Goal: Task Accomplishment & Management: Use online tool/utility

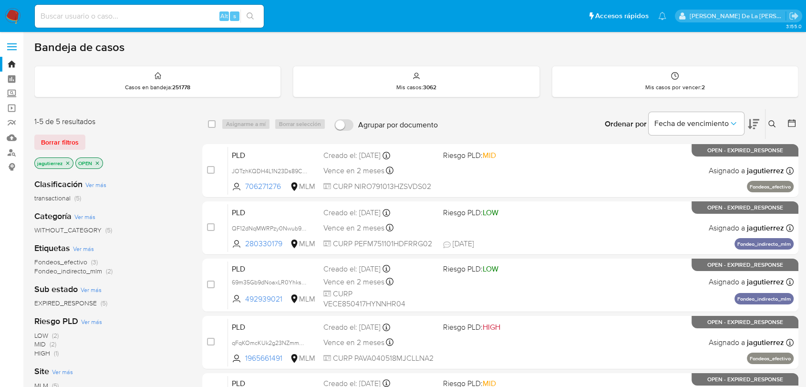
click at [69, 162] on icon "close-filter" at bounding box center [68, 163] width 6 height 6
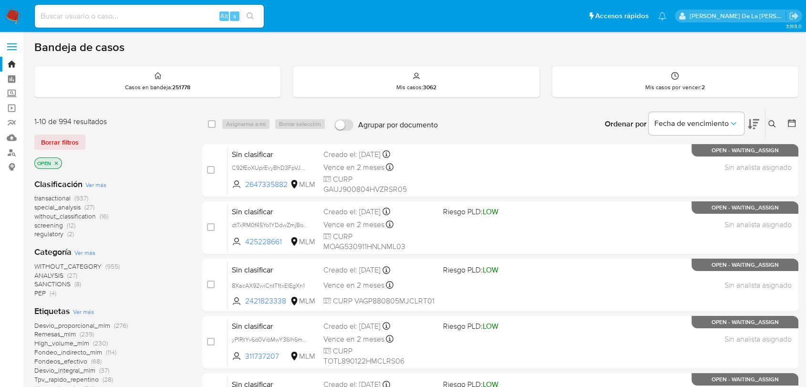
click at [54, 223] on span "screening" at bounding box center [48, 225] width 29 height 10
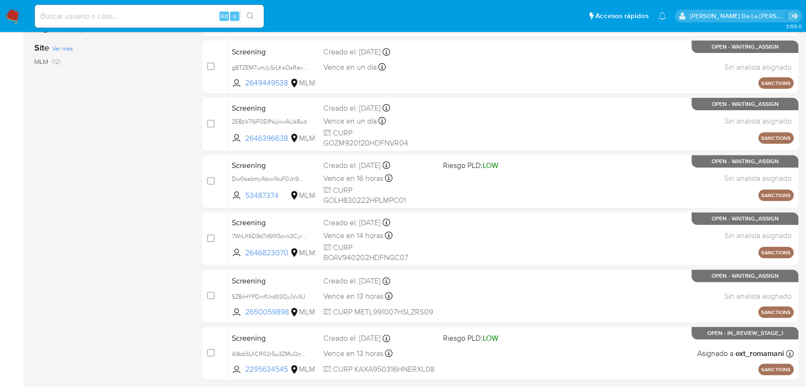
scroll to position [366, 0]
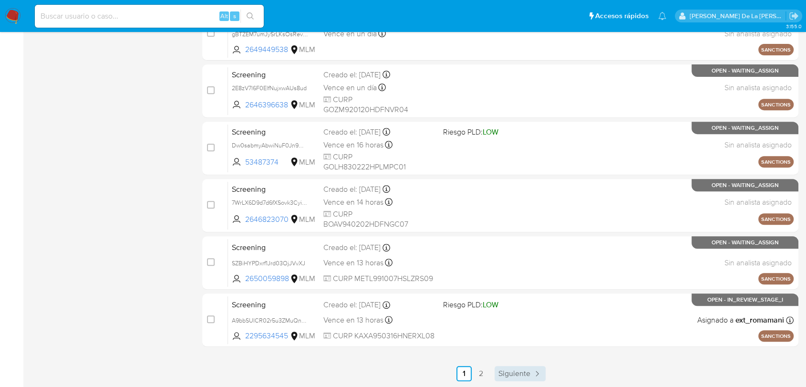
click at [519, 371] on span "Siguiente" at bounding box center [514, 374] width 32 height 8
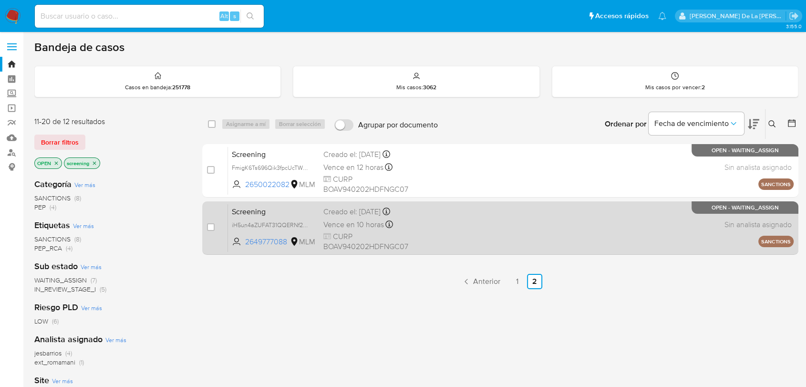
click at [427, 221] on div "Vence en 10 horas Vence el 25/08/2025 18:07:55" at bounding box center [379, 224] width 112 height 13
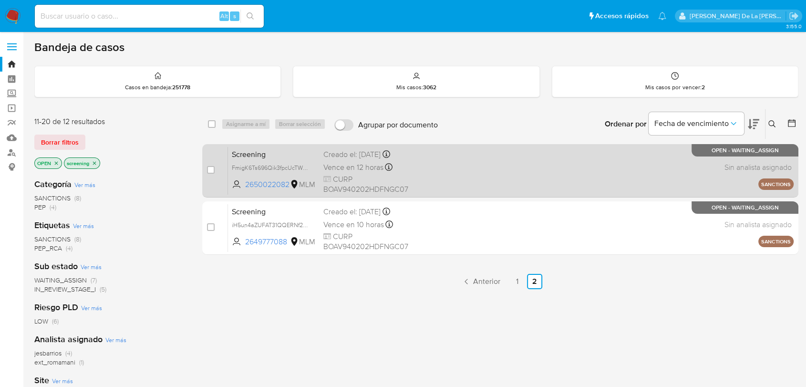
click at [501, 180] on div "Screening FmigK6Ts696Qik3fpcUcTW0b 2650022082 MLM Creado el: 24/08/2025 Creado …" at bounding box center [511, 170] width 566 height 48
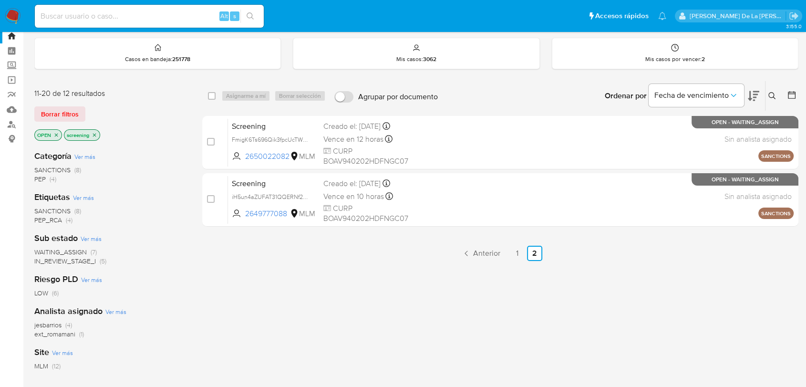
scroll to position [53, 0]
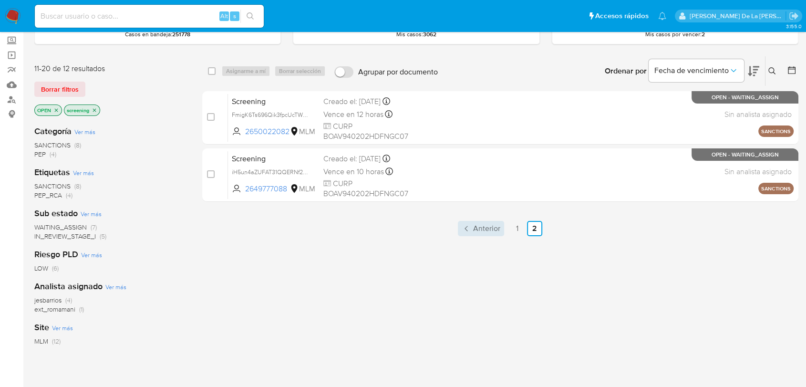
click at [482, 233] on link "Anterior" at bounding box center [481, 228] width 46 height 15
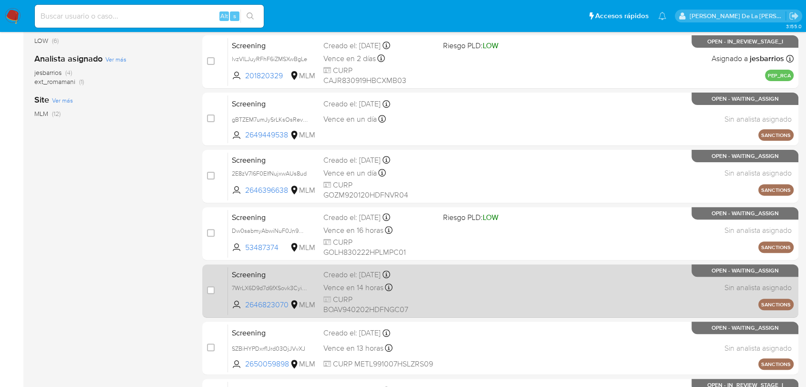
scroll to position [366, 0]
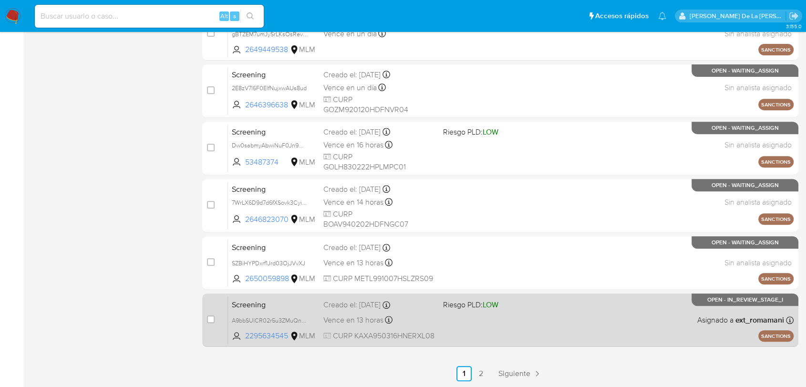
click at [542, 310] on div "Screening A9bbSUICR02r5u3ZMuQnsD1x 2295634545 MLM Riesgo PLD: LOW Creado el: 22…" at bounding box center [511, 320] width 566 height 48
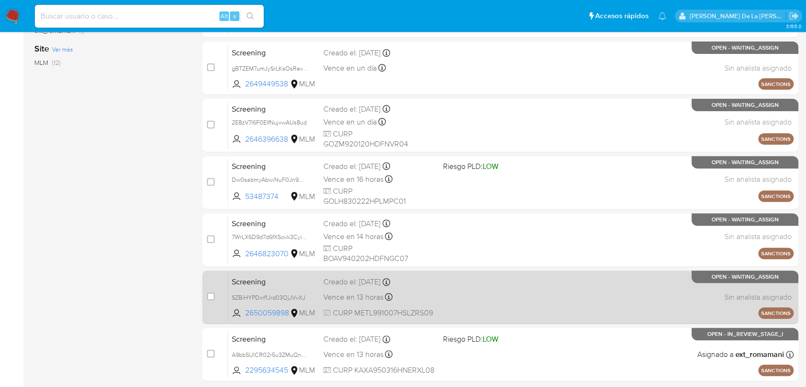
scroll to position [313, 0]
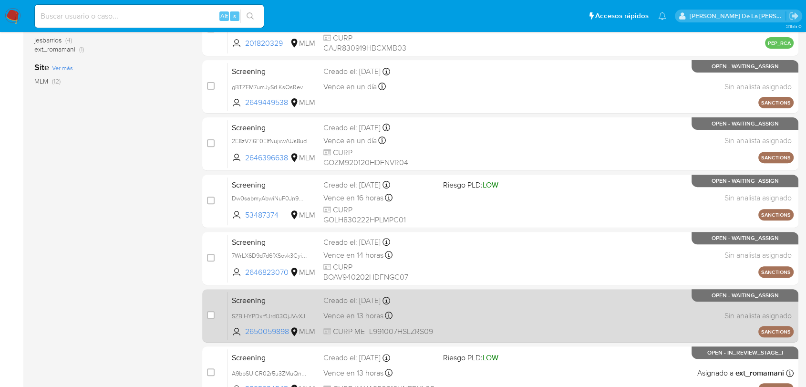
click at [381, 295] on div "Creado el: 24/08/2025 Creado el: 24/08/2025 20:29:57" at bounding box center [379, 300] width 112 height 10
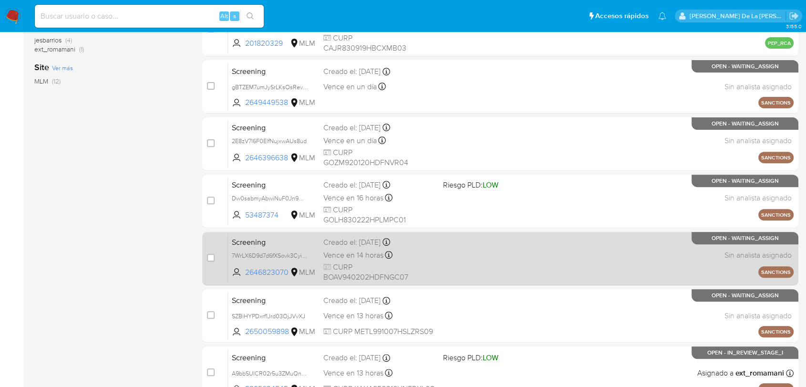
click at [553, 257] on div "Screening 7WrLX6D9d7d6fXSovk3CyiE2 2646823070 MLM Creado el: 22/08/2025 Creado …" at bounding box center [511, 258] width 566 height 48
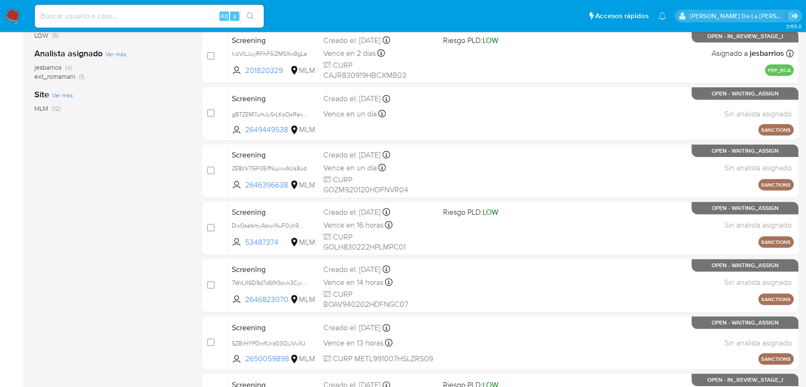
scroll to position [259, 0]
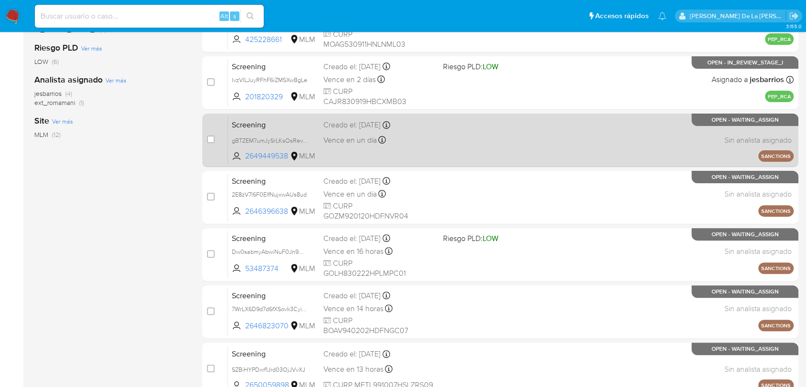
click at [460, 138] on div "Screening gBTZEM7umJySrLKsOsRevDRx 2649449538 MLM Creado el: 24/08/2025 Creado …" at bounding box center [511, 140] width 566 height 48
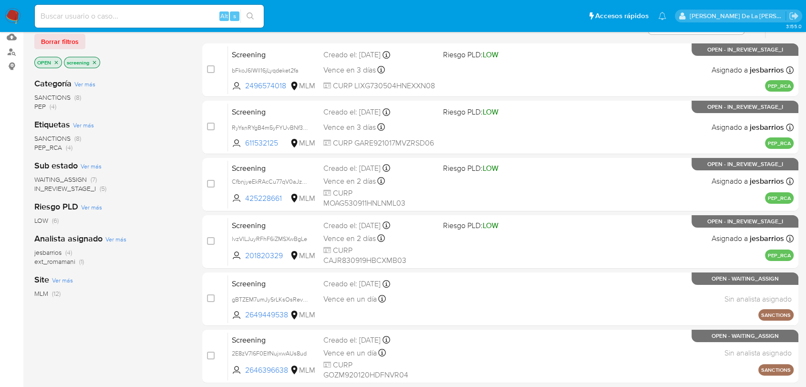
scroll to position [0, 0]
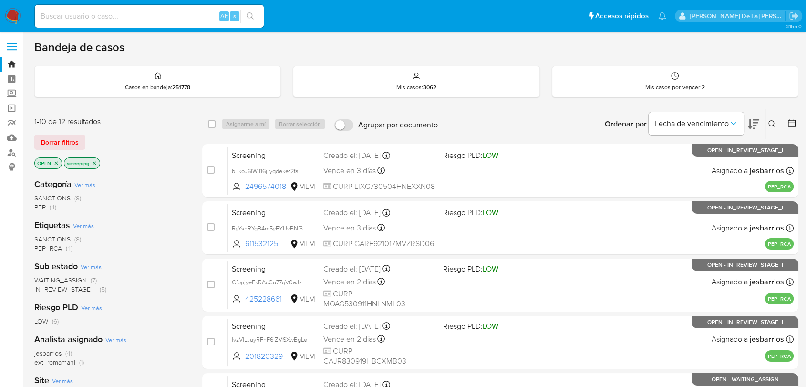
click at [76, 279] on span "WAITING_ASSIGN" at bounding box center [60, 280] width 52 height 10
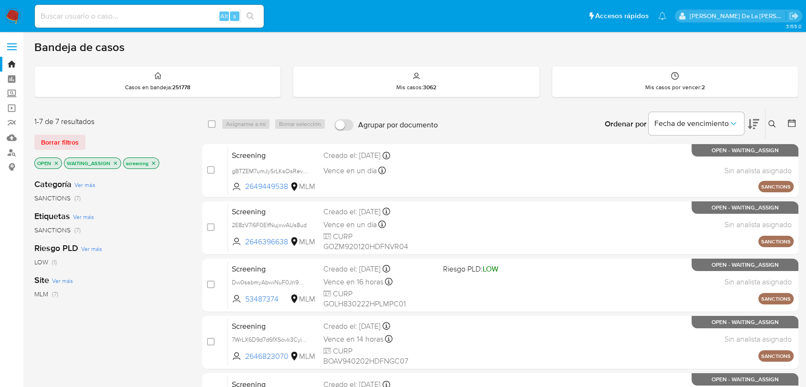
click at [774, 123] on icon at bounding box center [772, 124] width 8 height 8
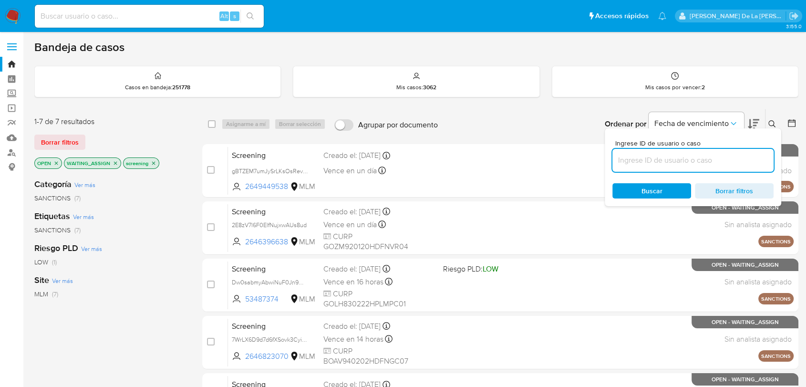
click at [636, 160] on input at bounding box center [692, 160] width 161 height 12
type input "237079146"
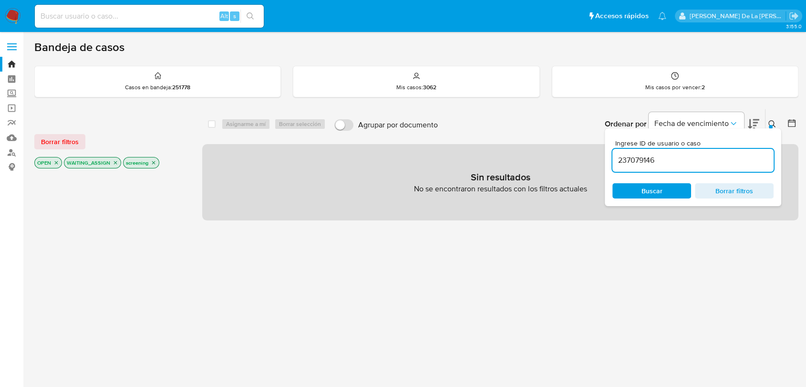
drag, startPoint x: 155, startPoint y: 162, endPoint x: 150, endPoint y: 161, distance: 4.8
click at [155, 162] on icon "close-filter" at bounding box center [154, 163] width 6 height 6
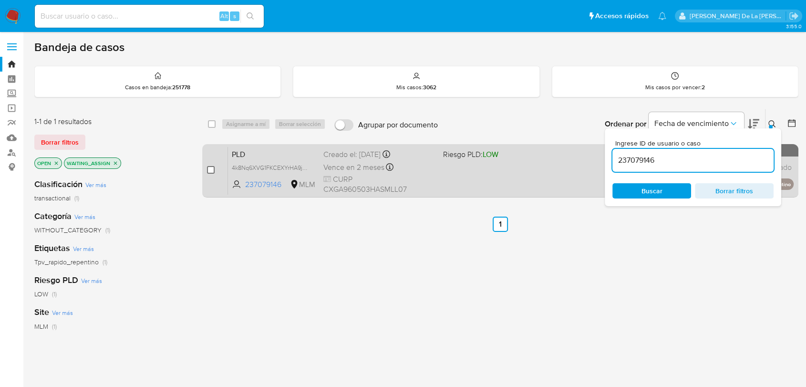
click at [213, 167] on input "checkbox" at bounding box center [211, 170] width 8 height 8
checkbox input "true"
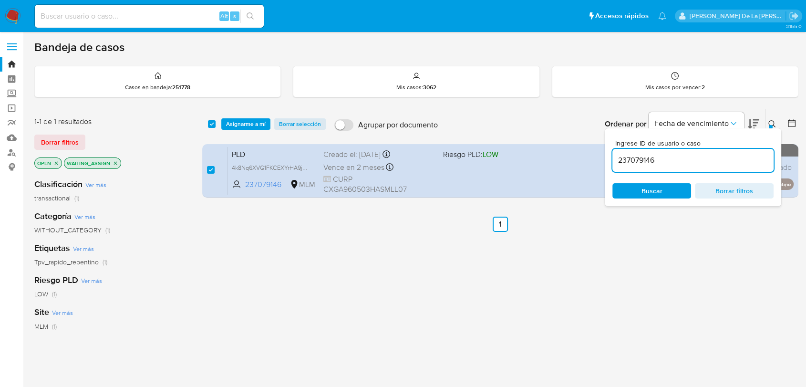
click at [652, 165] on input "237079146" at bounding box center [692, 160] width 161 height 12
click at [651, 164] on input "237079146" at bounding box center [692, 160] width 161 height 12
type input "1051953747"
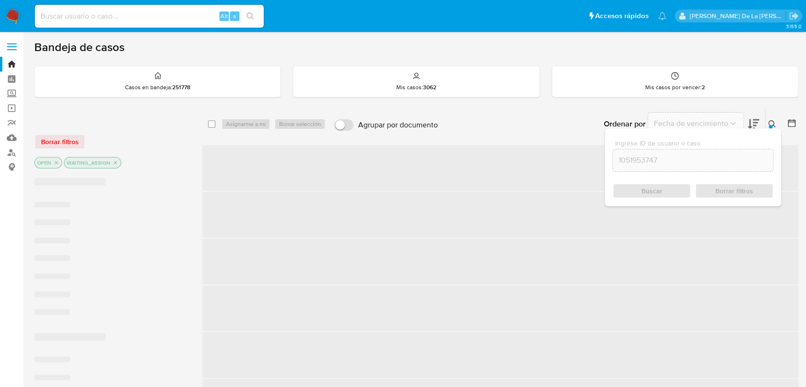
checkbox input "false"
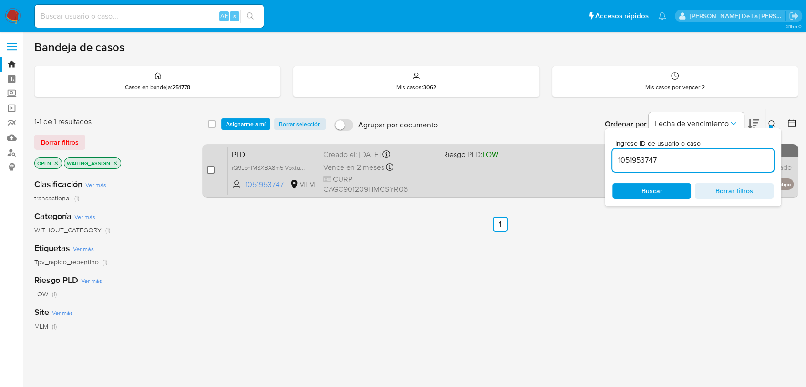
click at [209, 168] on input "checkbox" at bounding box center [211, 170] width 8 height 8
checkbox input "true"
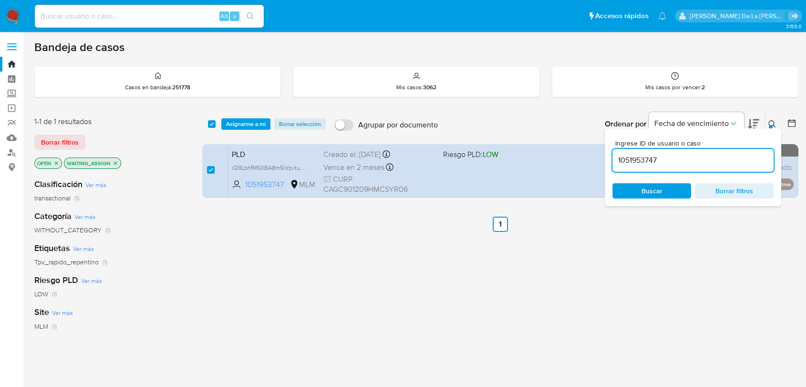
click at [638, 160] on input "1051953747" at bounding box center [692, 160] width 161 height 12
type input "2513281499"
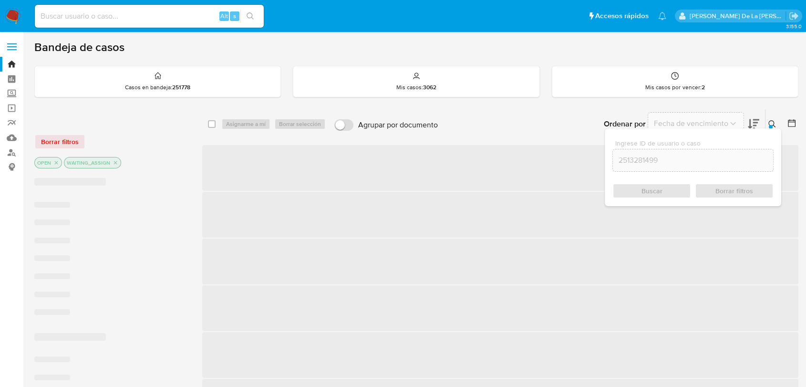
checkbox input "false"
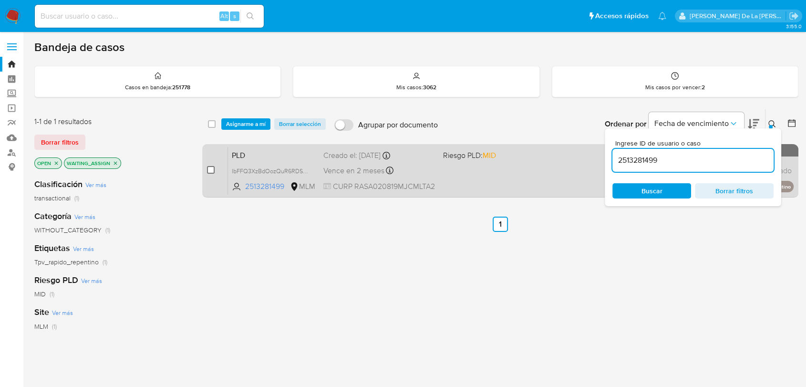
click at [208, 171] on input "checkbox" at bounding box center [211, 170] width 8 height 8
checkbox input "true"
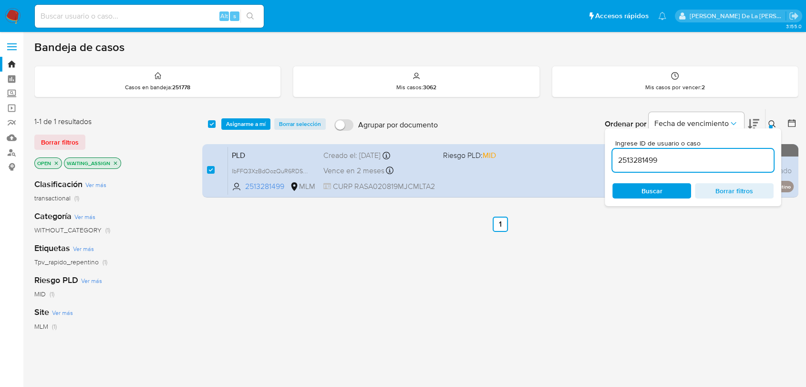
click at [641, 157] on input "2513281499" at bounding box center [692, 160] width 161 height 12
type input "2548044858"
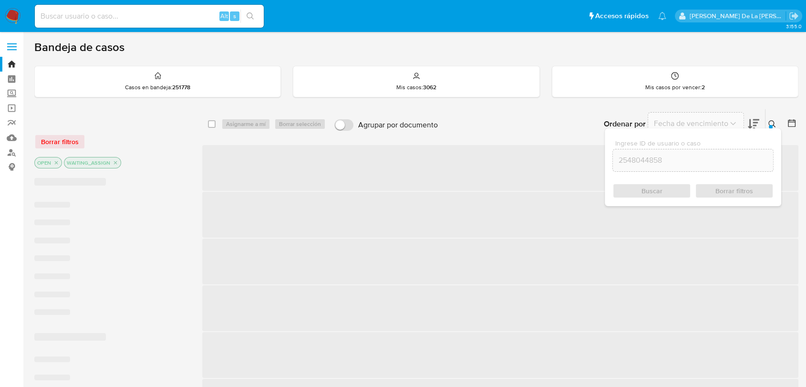
checkbox input "false"
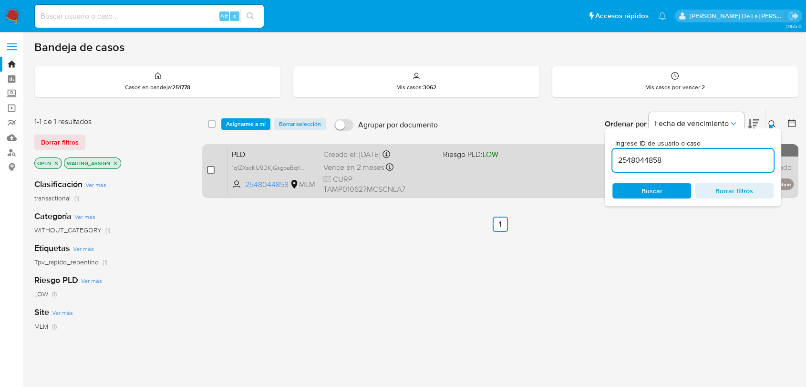
click at [210, 173] on input "checkbox" at bounding box center [211, 170] width 8 height 8
checkbox input "true"
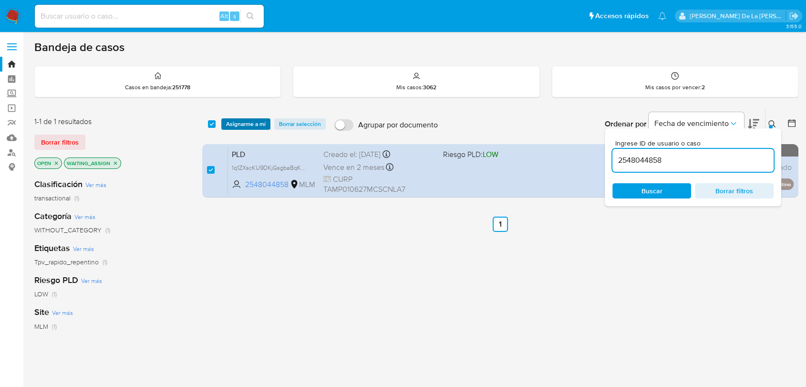
click at [240, 119] on span "Asignarme a mí" at bounding box center [246, 124] width 40 height 10
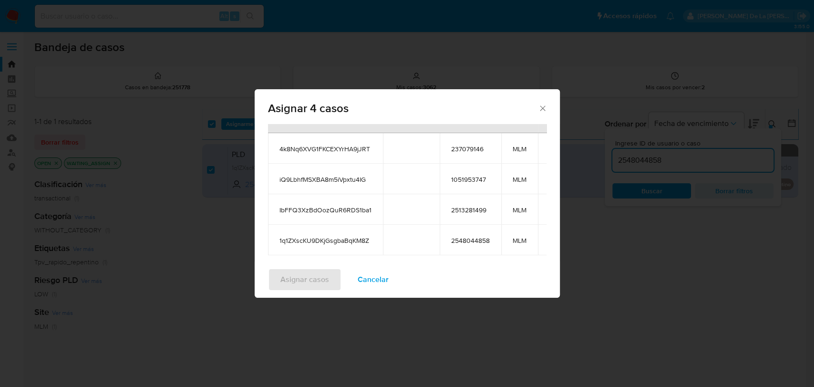
scroll to position [115, 0]
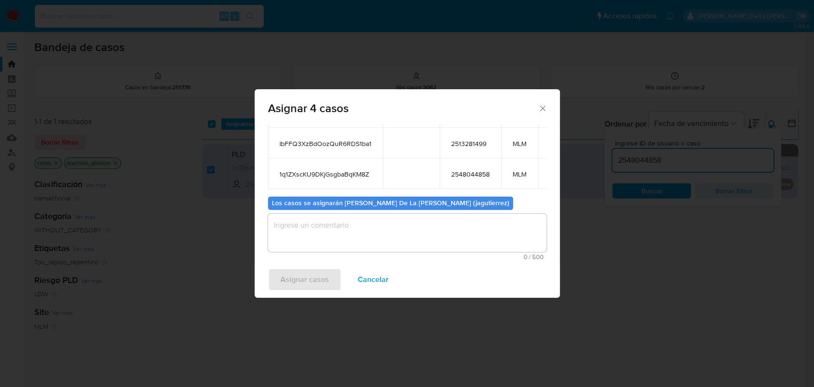
click at [328, 241] on textarea "assign-modal" at bounding box center [407, 233] width 279 height 38
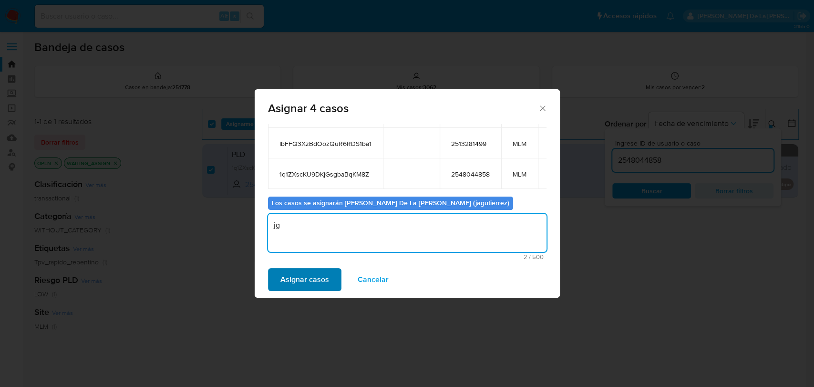
type textarea "jg"
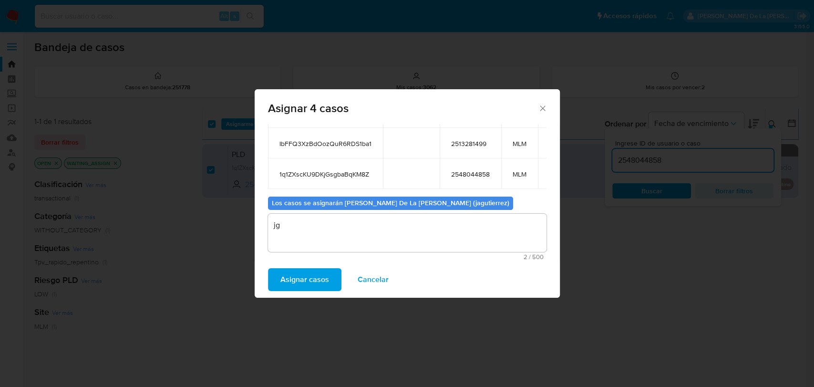
click at [305, 275] on span "Asignar casos" at bounding box center [304, 279] width 49 height 21
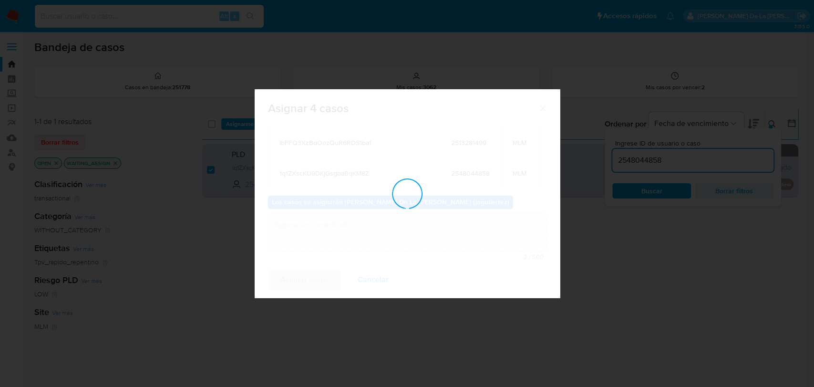
checkbox input "false"
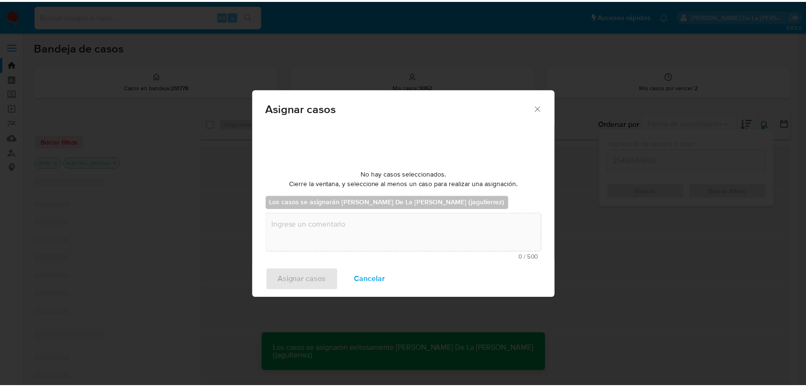
scroll to position [57, 0]
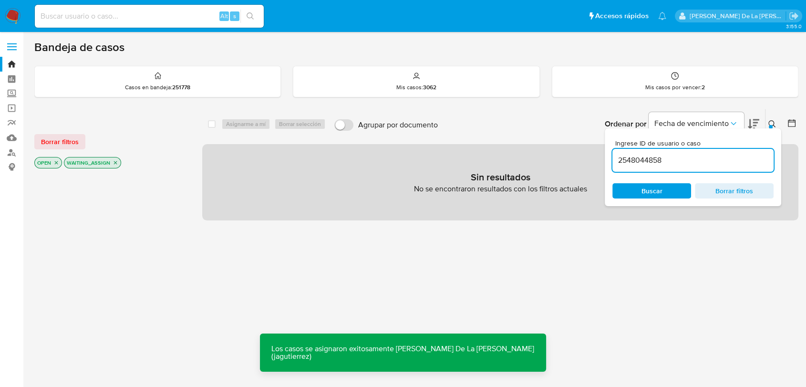
click at [8, 13] on img at bounding box center [13, 16] width 16 height 16
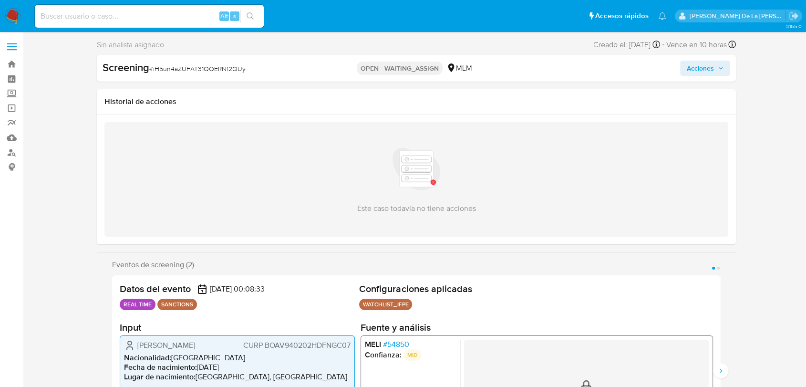
scroll to position [159, 0]
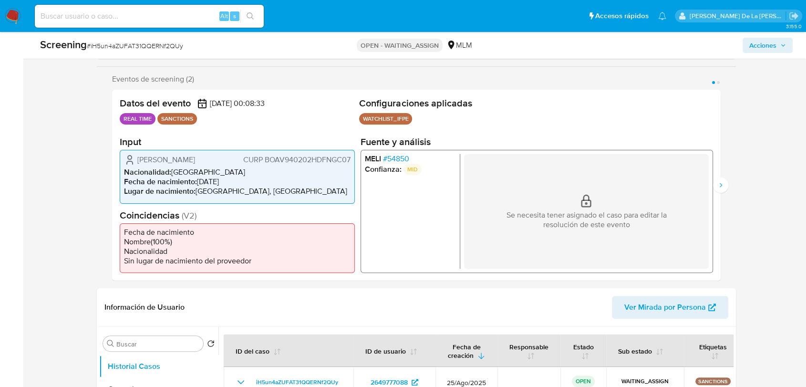
select select "10"
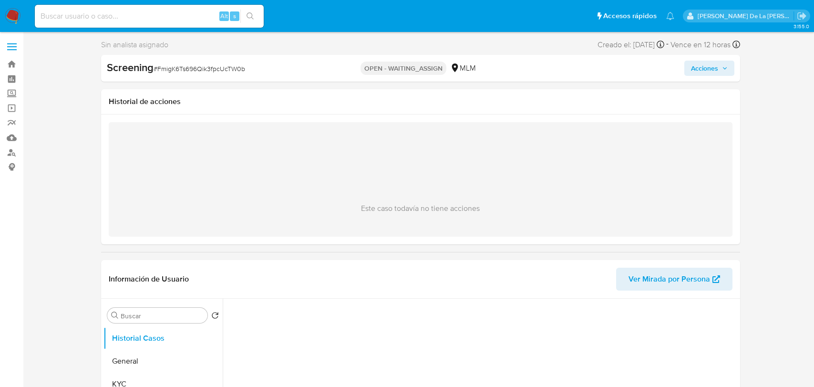
select select "10"
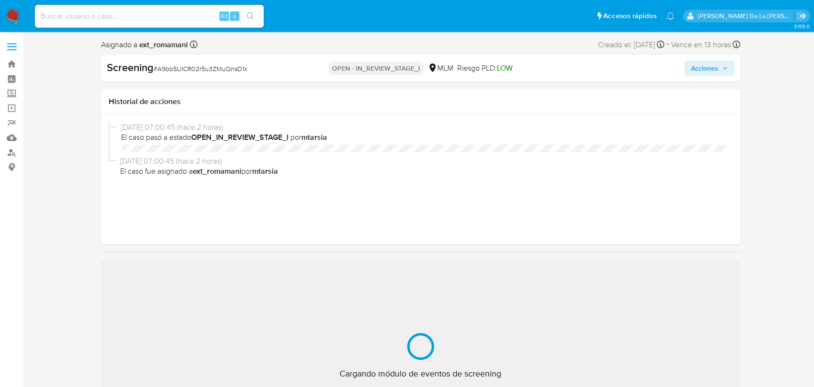
select select "10"
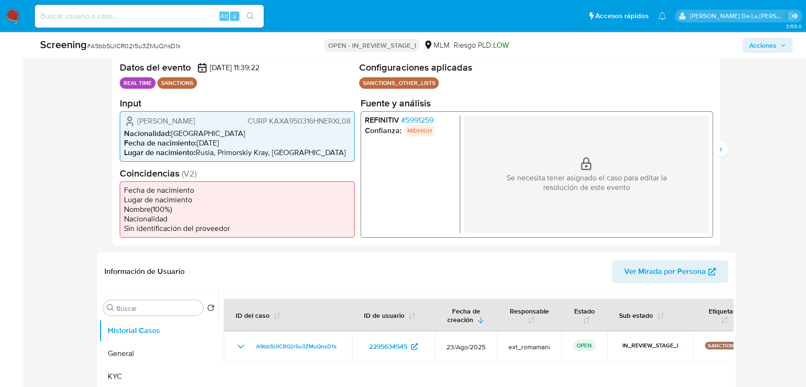
scroll to position [212, 0]
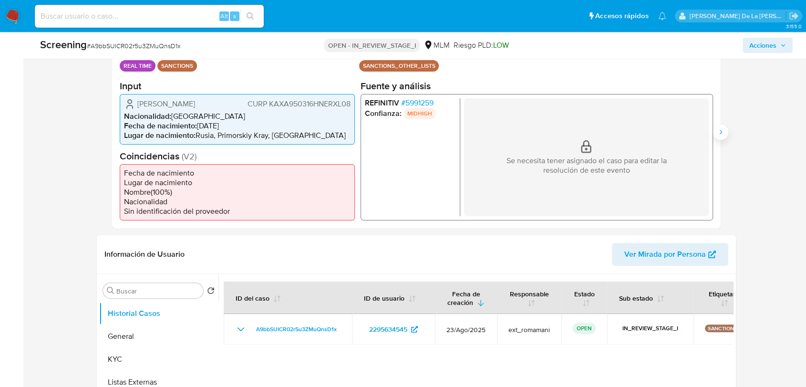
click at [721, 134] on icon "Siguiente" at bounding box center [721, 132] width 8 height 8
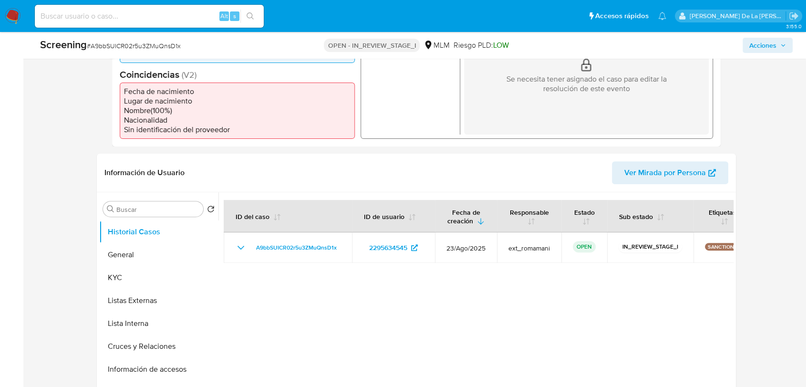
scroll to position [318, 0]
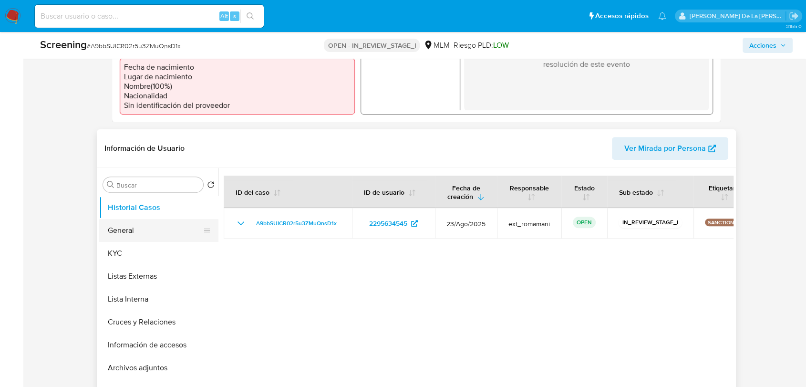
click at [145, 220] on button "General" at bounding box center [155, 230] width 112 height 23
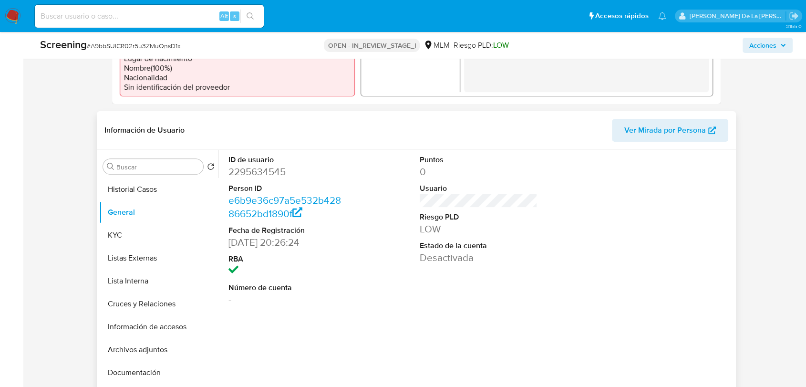
scroll to position [371, 0]
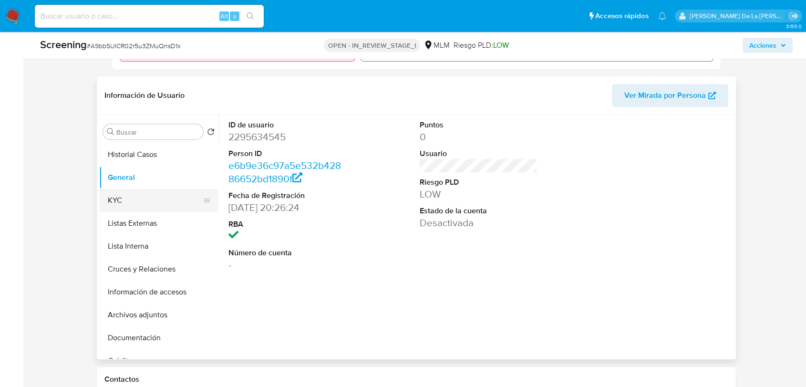
click at [145, 197] on button "KYC" at bounding box center [155, 200] width 112 height 23
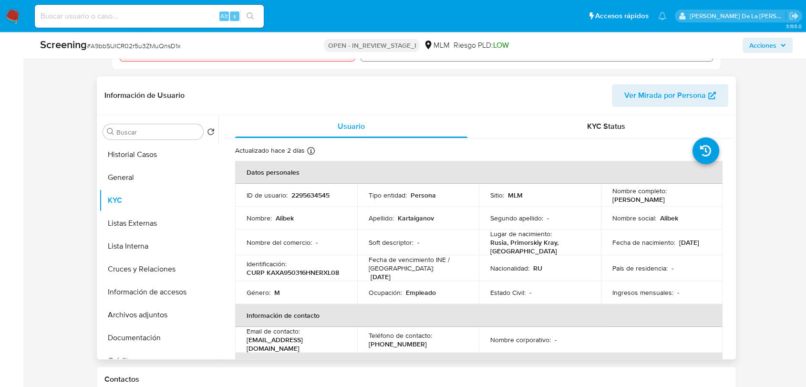
scroll to position [159, 0]
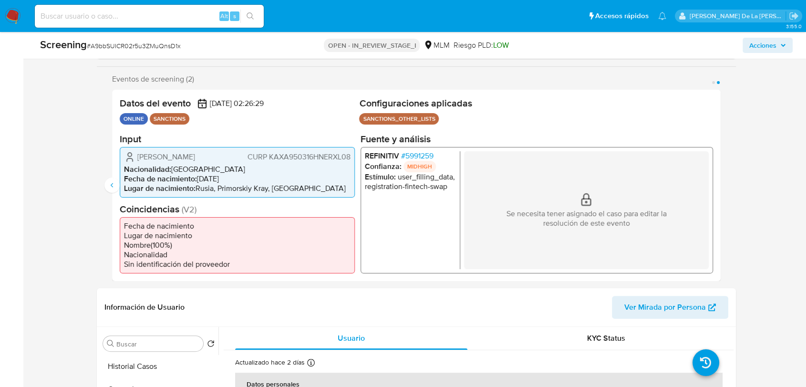
click at [425, 155] on span "# 5991259" at bounding box center [417, 156] width 32 height 10
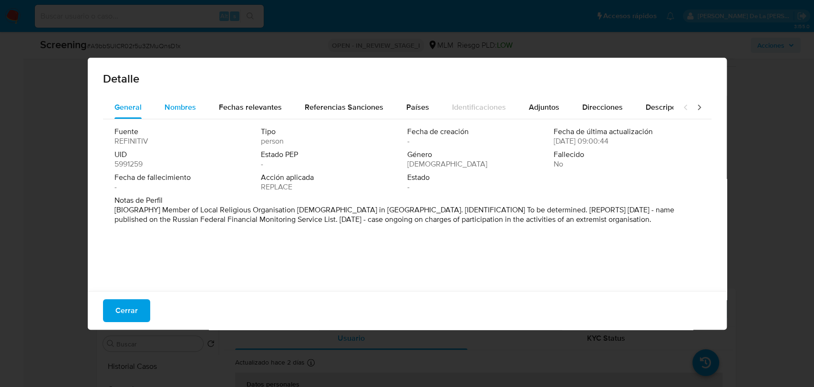
click at [176, 108] on span "Nombres" at bounding box center [180, 107] width 31 height 11
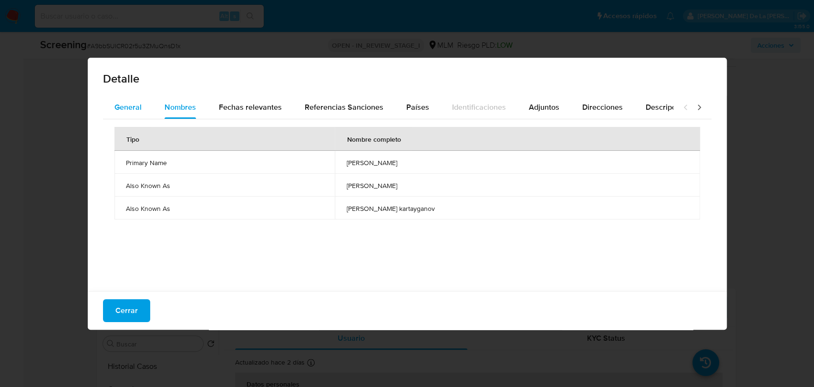
drag, startPoint x: 107, startPoint y: 108, endPoint x: 123, endPoint y: 108, distance: 16.2
click at [110, 108] on button "General" at bounding box center [128, 107] width 50 height 23
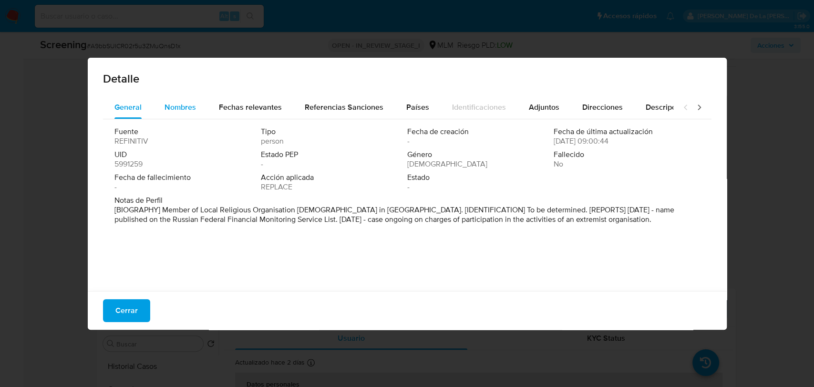
click at [183, 107] on span "Nombres" at bounding box center [180, 107] width 31 height 11
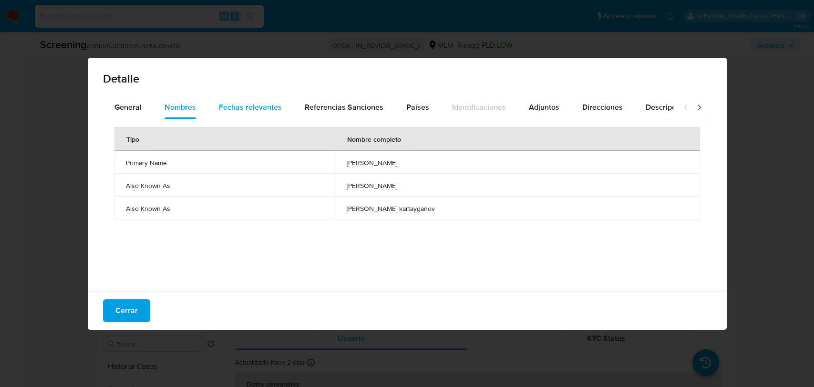
click at [248, 108] on span "Fechas relevantes" at bounding box center [250, 107] width 63 height 11
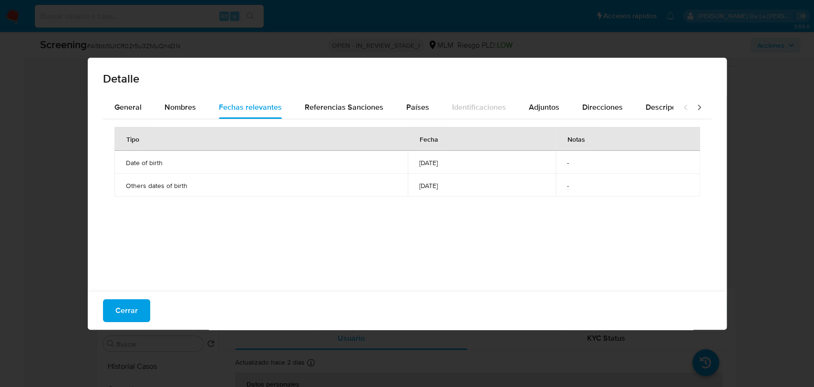
click at [150, 298] on div "Cerrar" at bounding box center [407, 310] width 639 height 39
click at [134, 302] on span "Cerrar" at bounding box center [126, 310] width 22 height 21
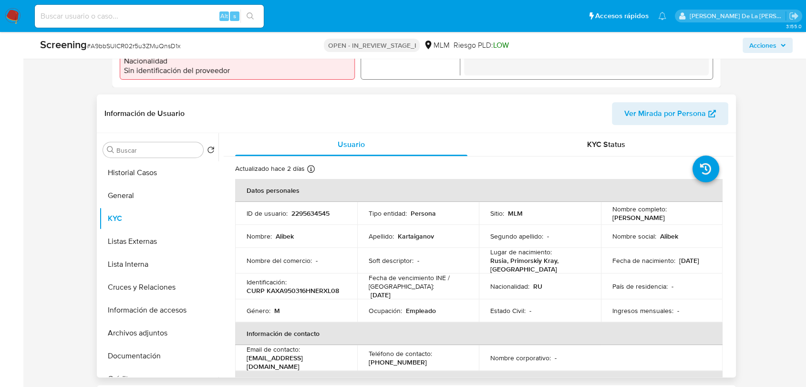
scroll to position [371, 0]
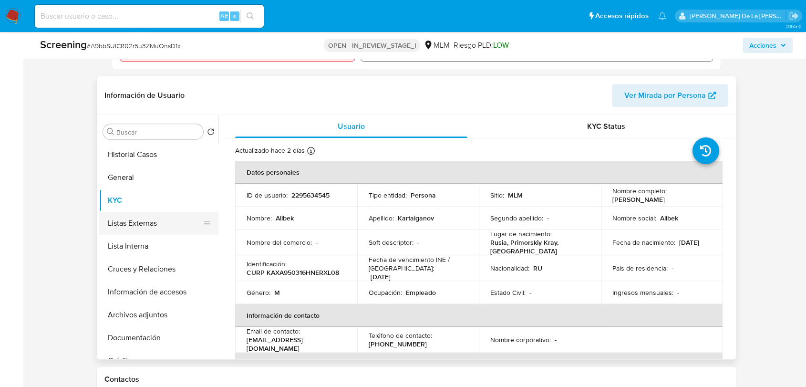
click at [136, 222] on button "Listas Externas" at bounding box center [155, 223] width 112 height 23
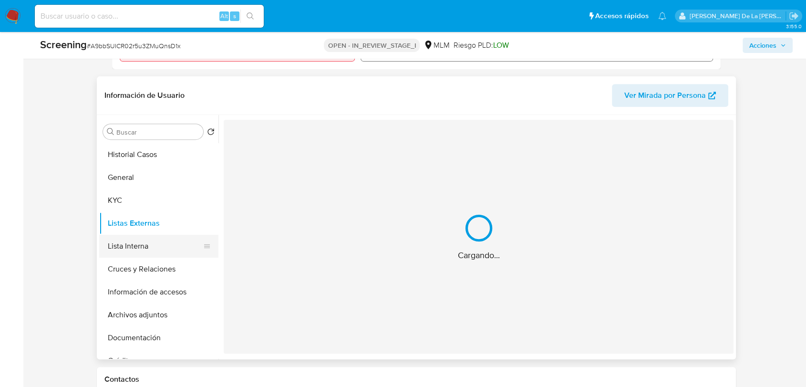
click at [147, 241] on button "Lista Interna" at bounding box center [155, 246] width 112 height 23
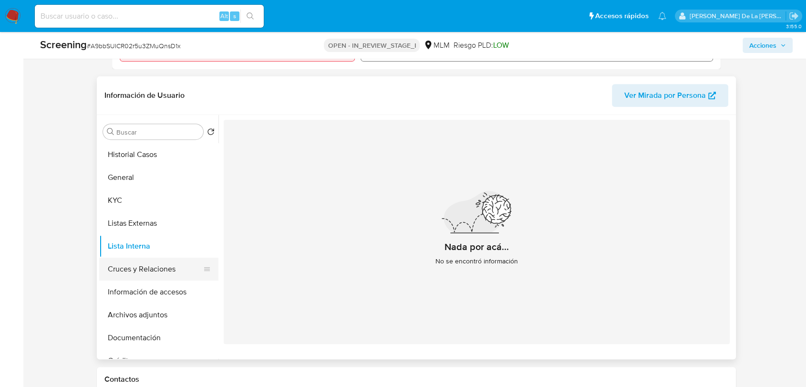
click at [145, 275] on button "Cruces y Relaciones" at bounding box center [155, 269] width 112 height 23
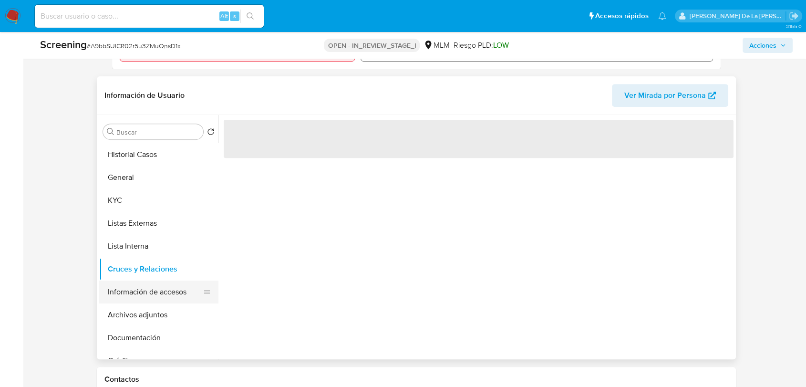
click at [145, 289] on button "Información de accesos" at bounding box center [155, 291] width 112 height 23
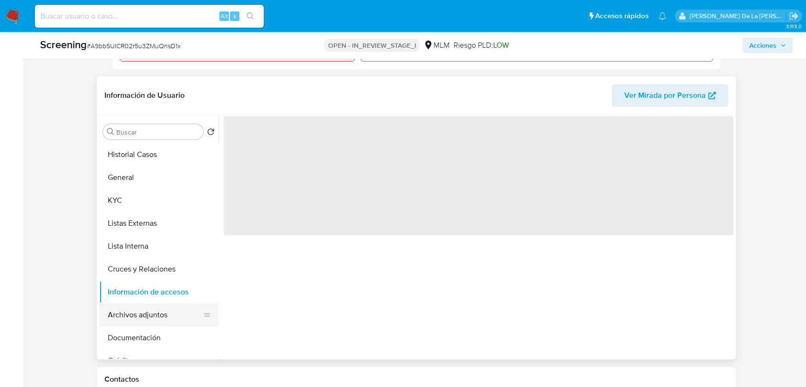
click at [149, 311] on button "Archivos adjuntos" at bounding box center [155, 314] width 112 height 23
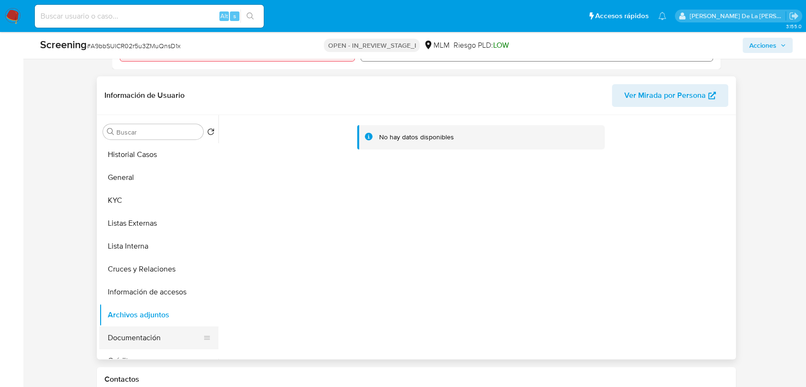
click at [153, 333] on button "Documentación" at bounding box center [155, 337] width 112 height 23
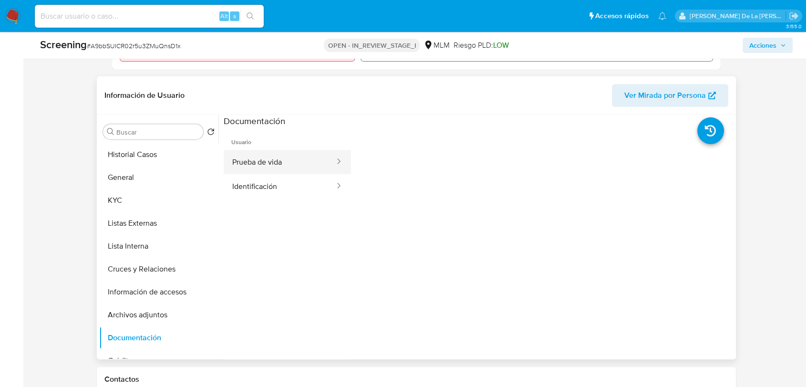
click at [306, 161] on button "Prueba de vida" at bounding box center [280, 162] width 112 height 24
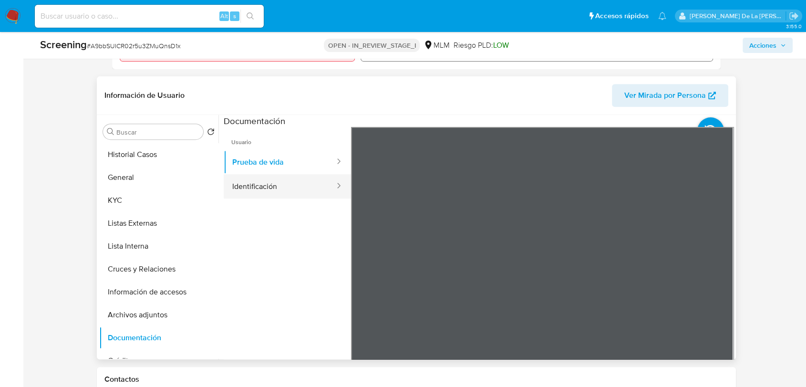
click at [269, 188] on button "Identificación" at bounding box center [280, 186] width 112 height 24
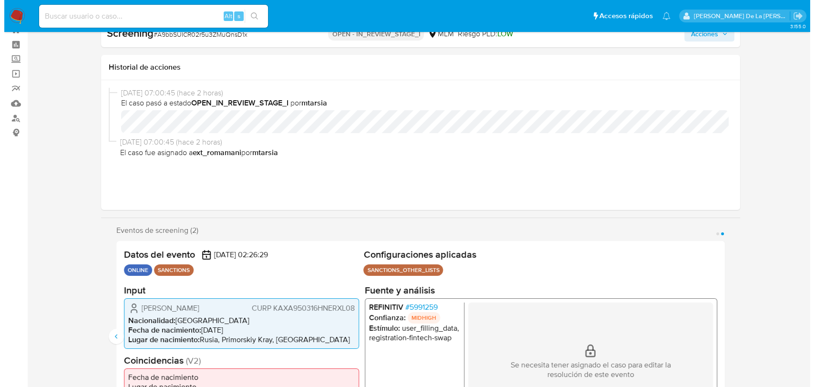
scroll to position [53, 0]
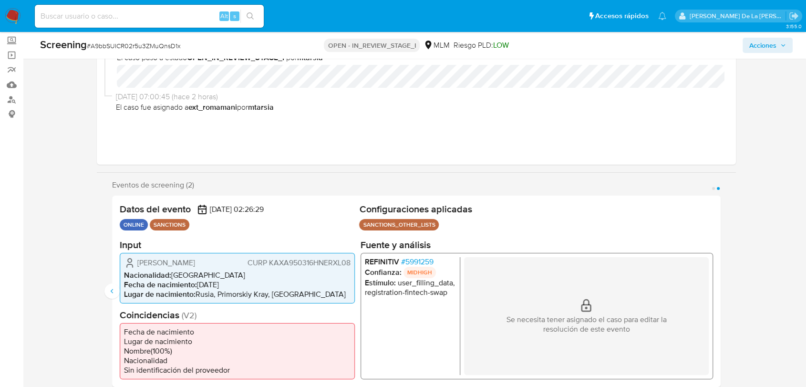
click at [412, 261] on span "# 5991259" at bounding box center [417, 262] width 32 height 10
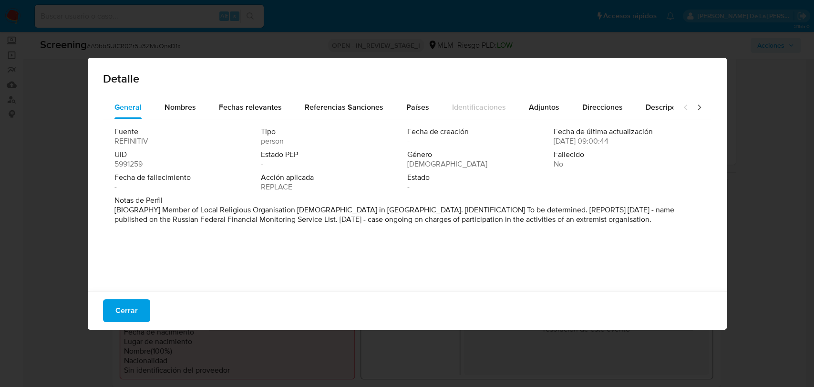
drag, startPoint x: 285, startPoint y: 207, endPoint x: 425, endPoint y: 208, distance: 140.2
click at [425, 208] on p "[BIOGRAPHY] Member of Local Religious Organisation Jehovah's Witnesses in Vladi…" at bounding box center [406, 214] width 584 height 19
click at [426, 207] on p "[BIOGRAPHY] Member of Local Religious Organisation Jehovah's Witnesses in Vladi…" at bounding box center [406, 214] width 584 height 19
drag, startPoint x: 420, startPoint y: 208, endPoint x: 511, endPoint y: 208, distance: 90.6
click at [511, 208] on p "[BIOGRAPHY] Member of Local Religious Organisation Jehovah's Witnesses in Vladi…" at bounding box center [406, 214] width 584 height 19
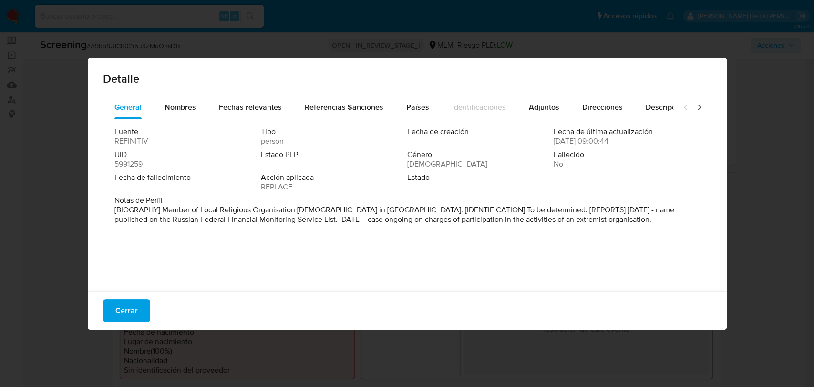
click at [511, 207] on p "[BIOGRAPHY] Member of Local Religious Organisation Jehovah's Witnesses in Vladi…" at bounding box center [406, 214] width 584 height 19
drag, startPoint x: 179, startPoint y: 217, endPoint x: 296, endPoint y: 217, distance: 117.3
click at [296, 217] on p "[BIOGRAPHY] Member of Local Religious Organisation Jehovah's Witnesses in Vladi…" at bounding box center [406, 214] width 584 height 19
click at [296, 216] on p "[BIOGRAPHY] Member of Local Religious Organisation Jehovah's Witnesses in Vladi…" at bounding box center [406, 214] width 584 height 19
click at [344, 215] on p "[BIOGRAPHY] Member of Local Religious Organisation Jehovah's Witnesses in Vladi…" at bounding box center [406, 214] width 584 height 19
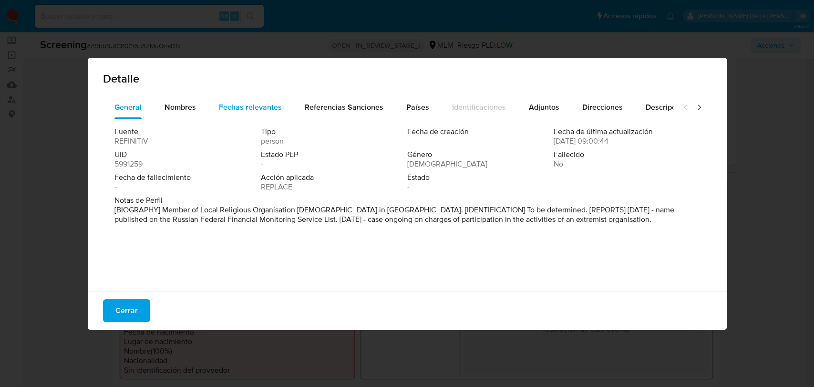
click at [233, 109] on span "Fechas relevantes" at bounding box center [250, 107] width 63 height 11
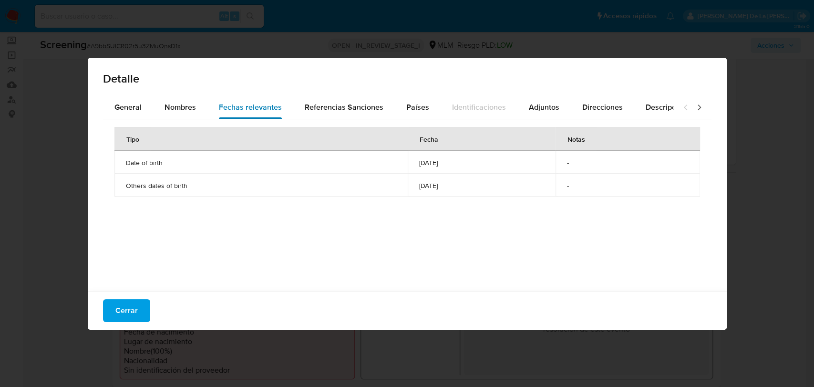
drag, startPoint x: 185, startPoint y: 105, endPoint x: 230, endPoint y: 103, distance: 44.9
click at [185, 104] on span "Nombres" at bounding box center [180, 107] width 31 height 11
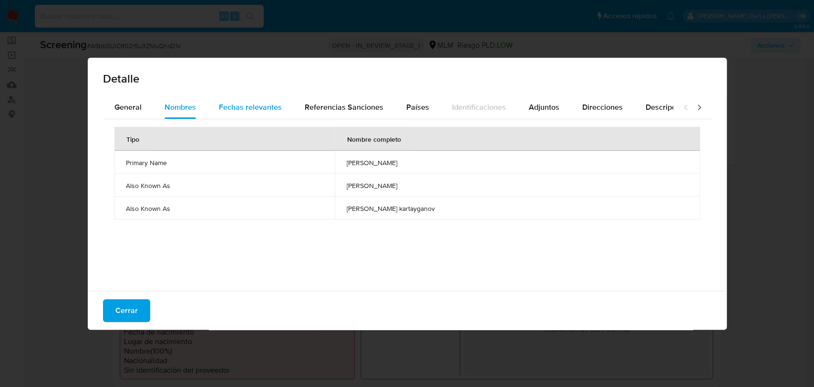
click at [280, 104] on button "Fechas relevantes" at bounding box center [250, 107] width 86 height 23
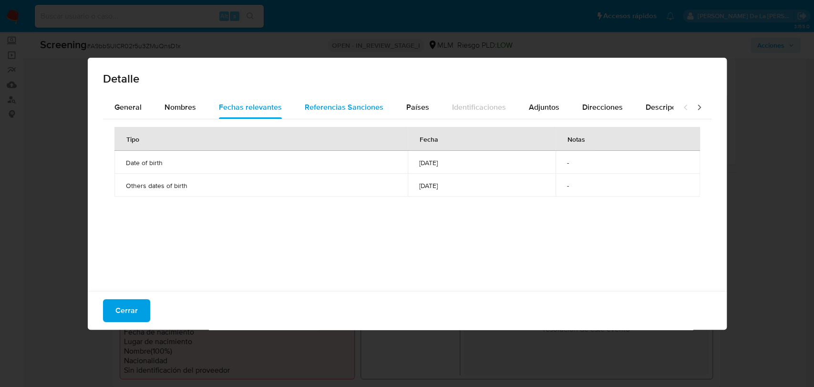
click at [335, 107] on span "Referencias Sanciones" at bounding box center [344, 107] width 79 height 11
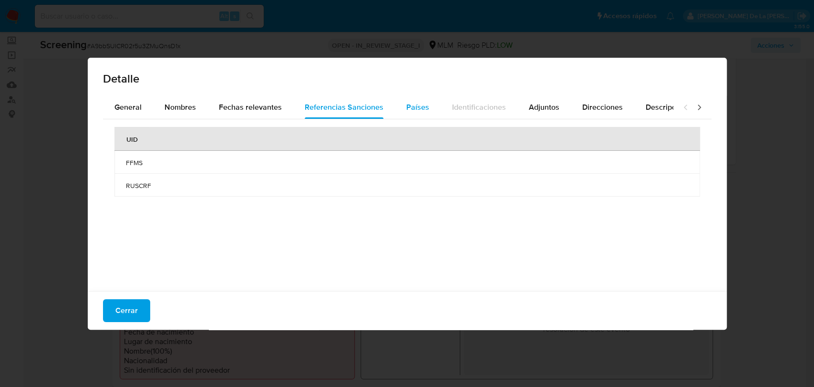
click at [397, 105] on button "Países" at bounding box center [418, 107] width 46 height 23
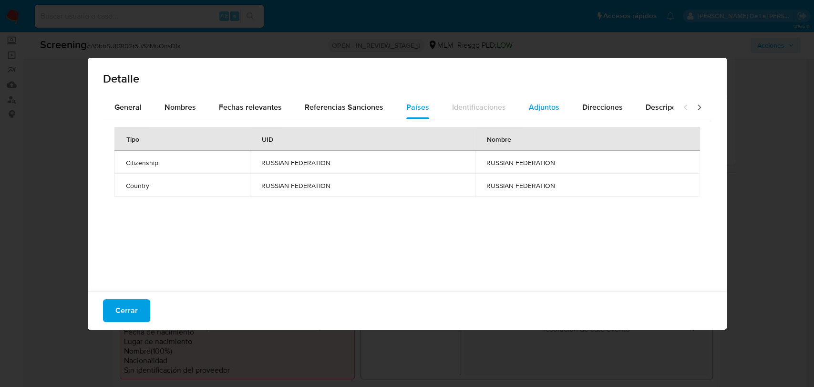
click at [531, 100] on div "Adjuntos" at bounding box center [544, 107] width 31 height 23
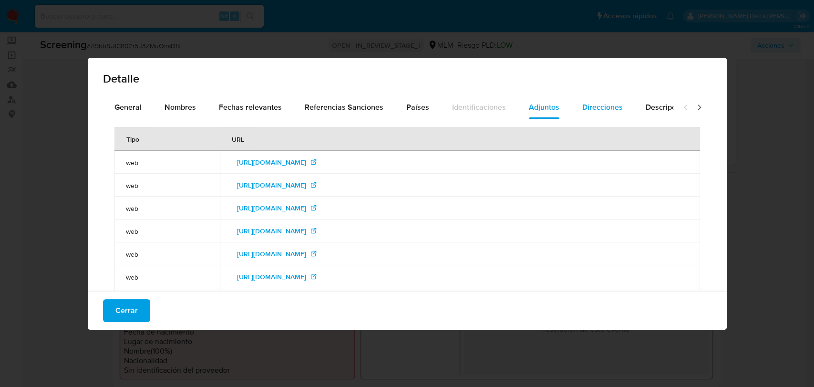
click at [593, 98] on div "Direcciones" at bounding box center [602, 107] width 41 height 23
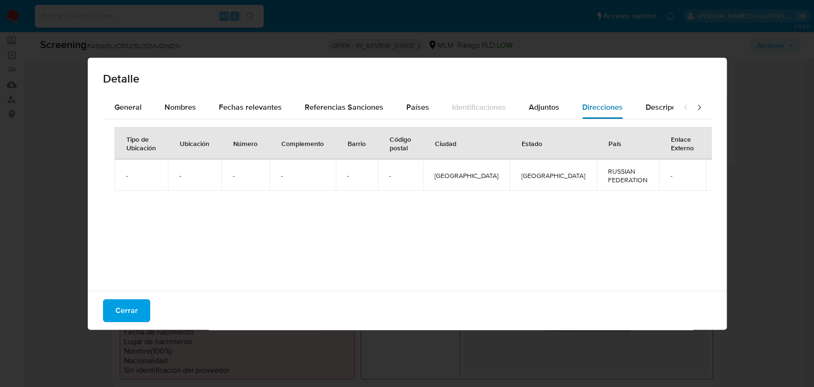
click at [626, 105] on button "Direcciones" at bounding box center [602, 107] width 63 height 23
click at [638, 106] on button "Descripciones" at bounding box center [670, 107] width 72 height 23
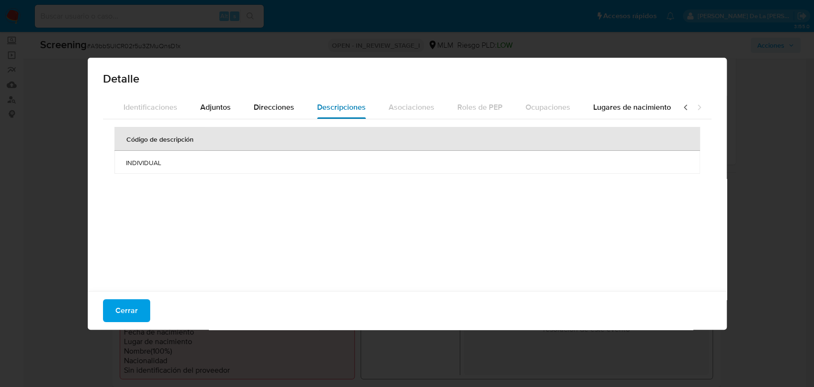
scroll to position [0, 338]
click at [585, 107] on span "Lugares de nacimiento" at bounding box center [623, 107] width 78 height 11
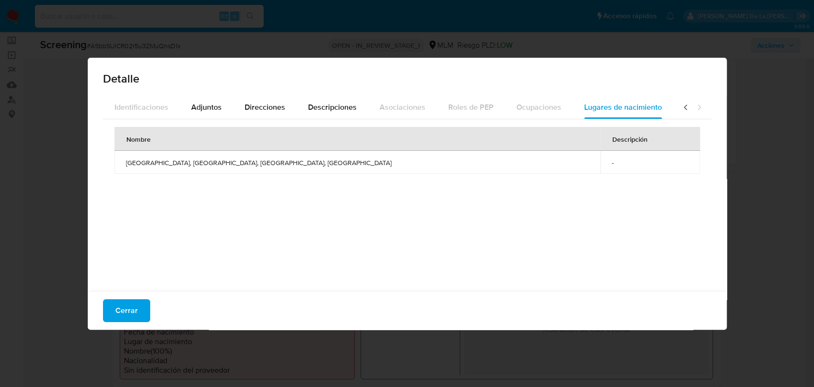
click at [180, 101] on button "Adjuntos" at bounding box center [206, 107] width 53 height 23
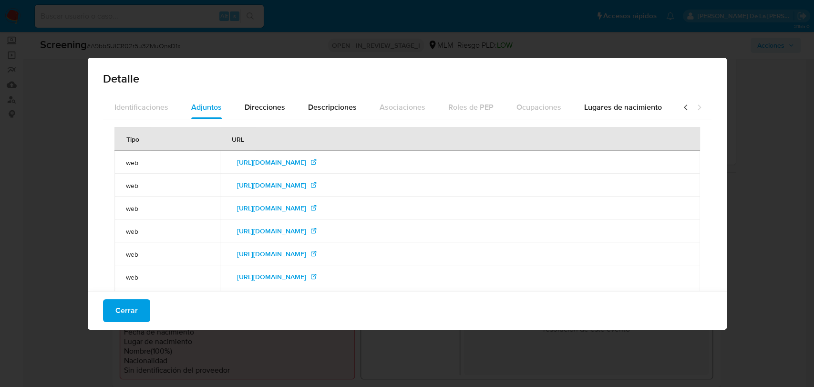
click at [681, 106] on icon at bounding box center [686, 108] width 10 height 10
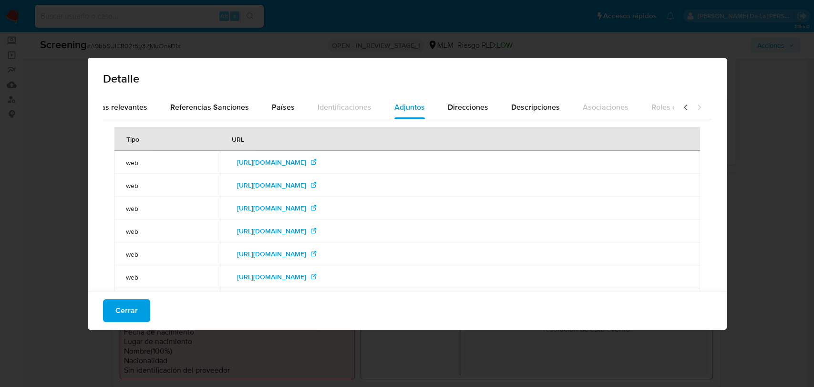
click at [681, 106] on icon at bounding box center [686, 108] width 10 height 10
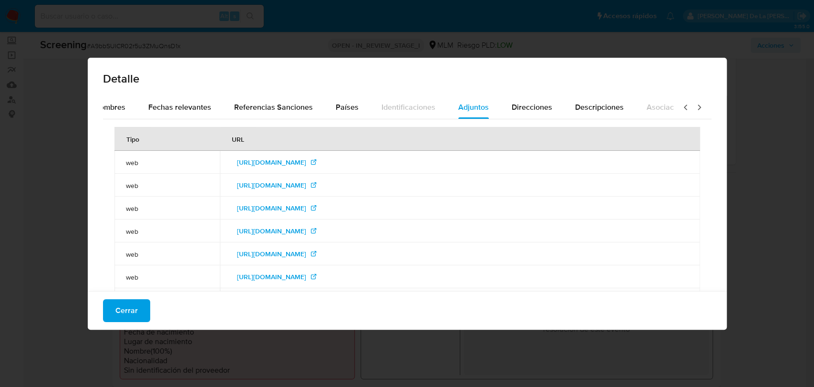
scroll to position [0, 1]
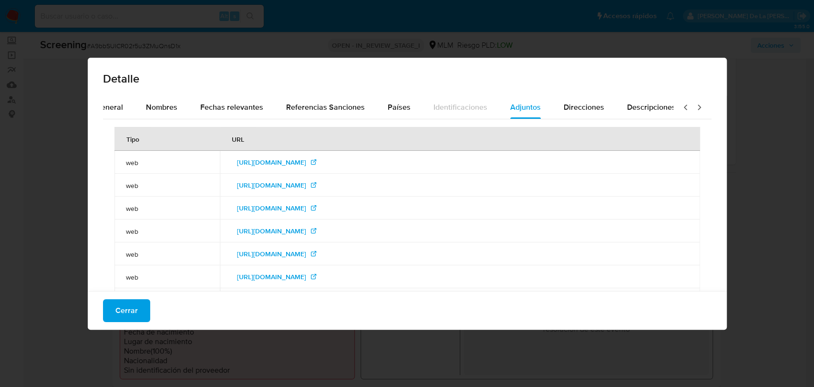
click at [681, 106] on icon at bounding box center [686, 108] width 10 height 10
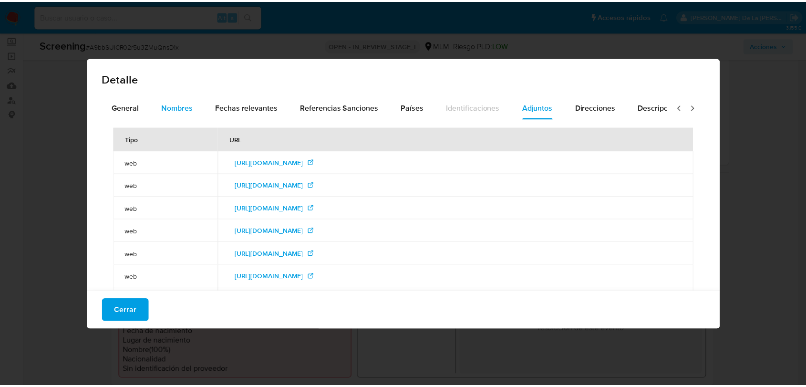
scroll to position [0, 0]
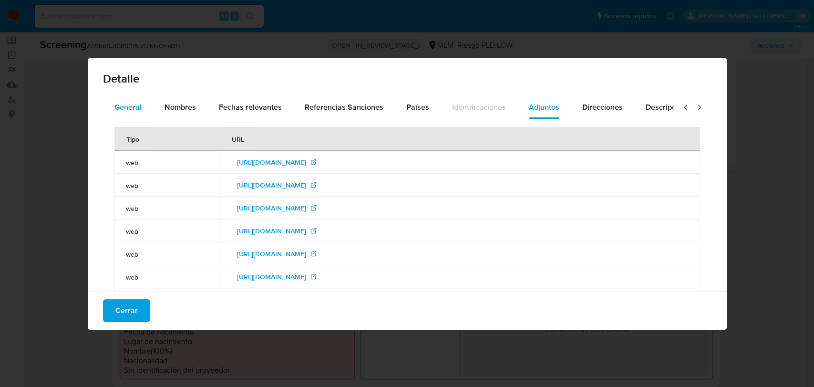
drag, startPoint x: 131, startPoint y: 104, endPoint x: 142, endPoint y: 106, distance: 11.5
click at [131, 105] on span "General" at bounding box center [127, 107] width 27 height 11
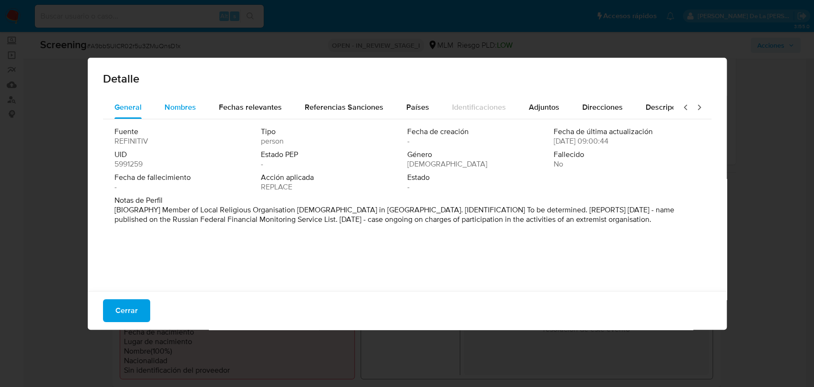
click at [165, 108] on span "Nombres" at bounding box center [180, 107] width 31 height 11
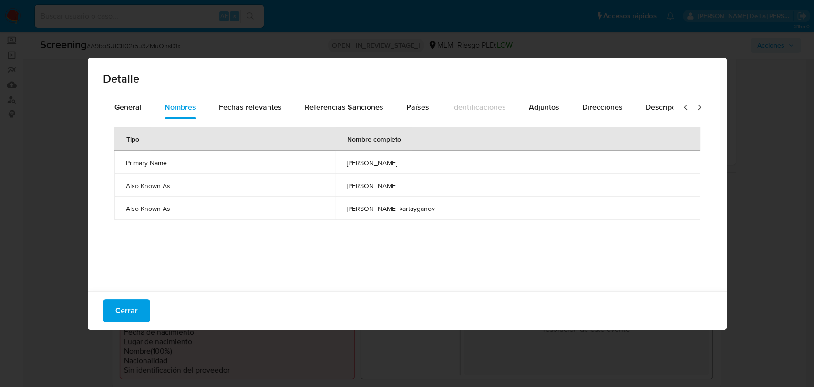
click at [390, 162] on span "alibek kartayganov" at bounding box center [517, 162] width 342 height 9
click at [115, 314] on span "Cerrar" at bounding box center [126, 310] width 22 height 21
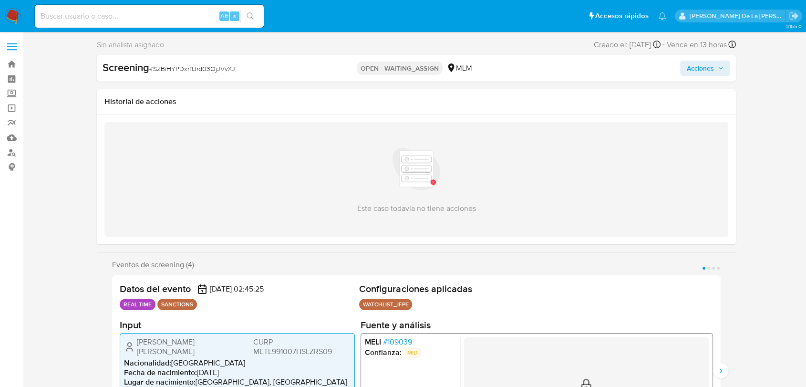
select select "10"
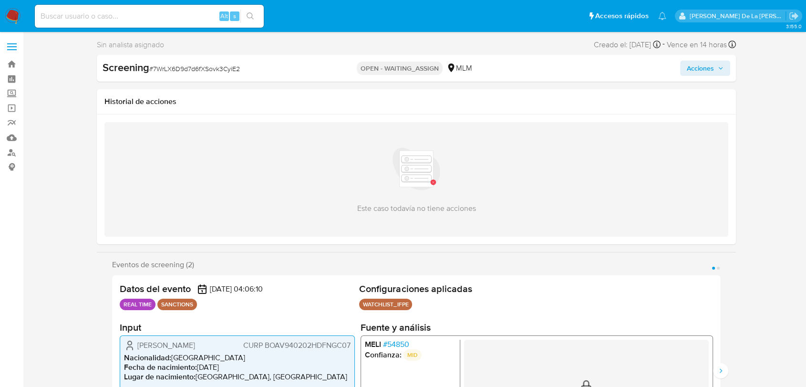
select select "10"
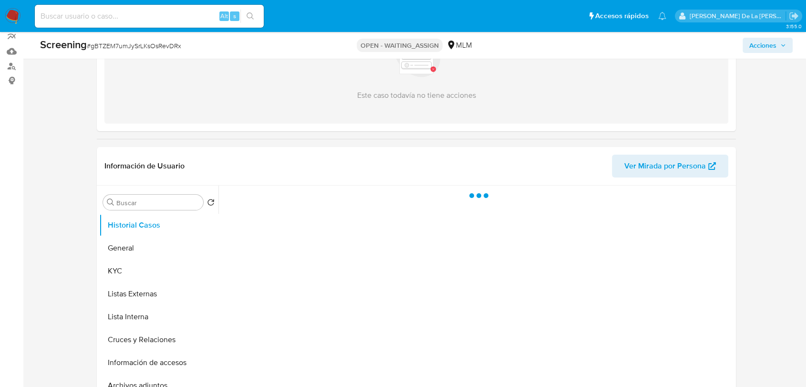
scroll to position [106, 0]
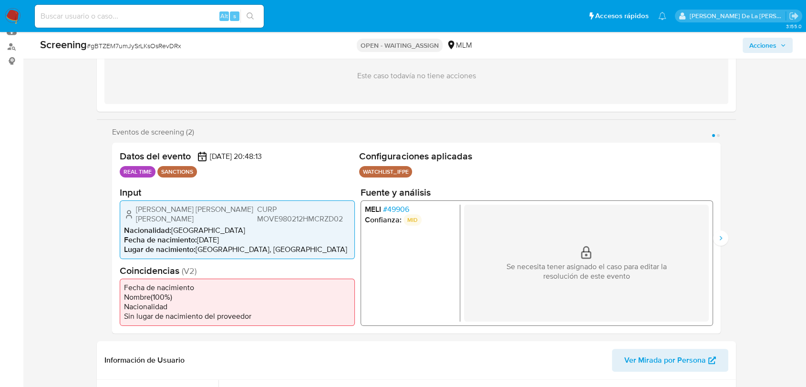
select select "10"
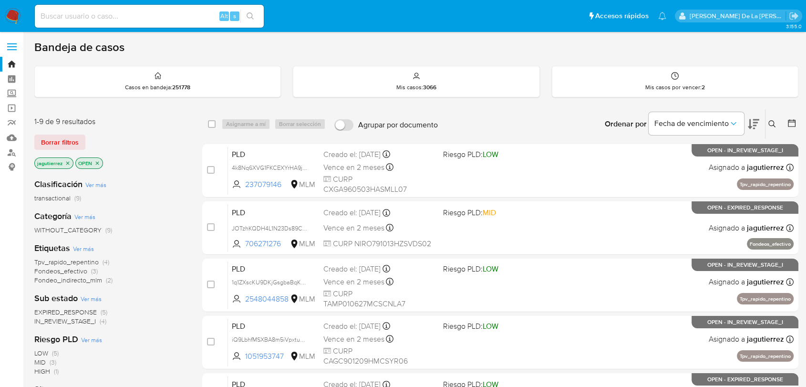
click at [75, 318] on span "IN_REVIEW_STAGE_I" at bounding box center [65, 321] width 62 height 10
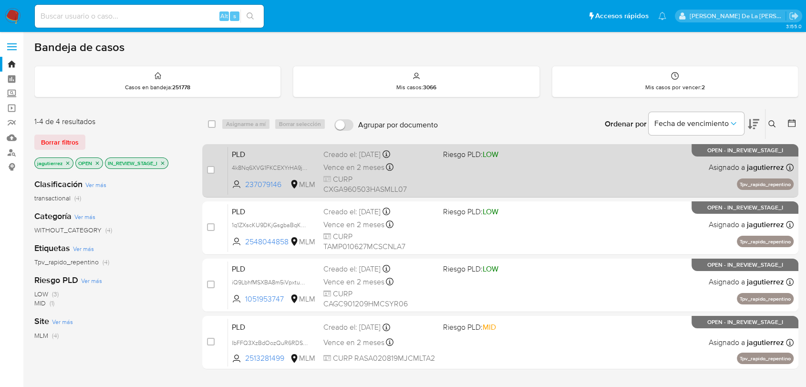
click at [580, 161] on div "PLD 4k8Nq6XVG1FKCEXYrHA9jJRT 237079146 MLM Riesgo PLD: LOW Creado el: [DATE] Cr…" at bounding box center [511, 170] width 566 height 48
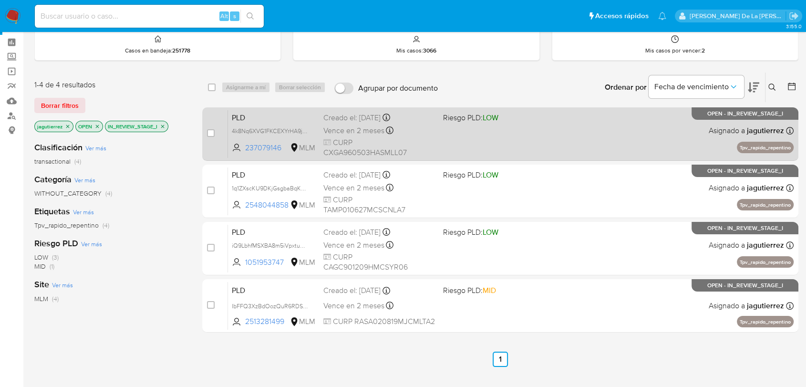
scroll to position [53, 0]
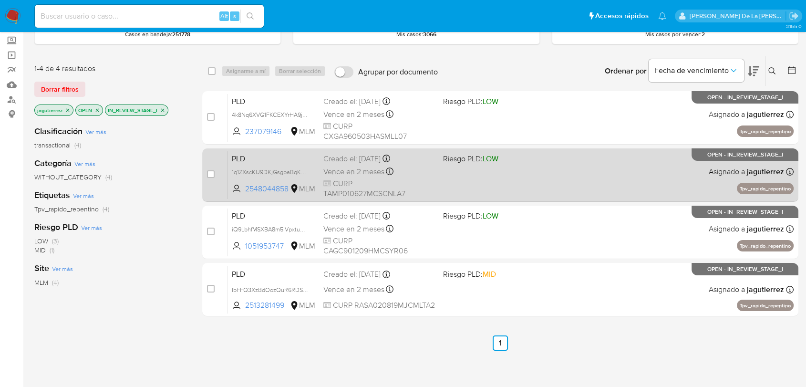
click at [471, 162] on span "Riesgo PLD: LOW" at bounding box center [470, 158] width 55 height 10
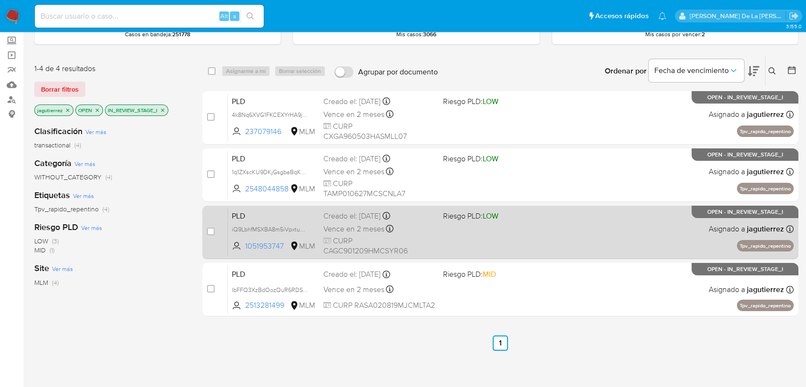
click at [490, 225] on div "PLD iQ9LbhfMSXBA8m5iVpxtu4IG 1051953747 MLM Riesgo PLD: LOW Creado el: [DATE] C…" at bounding box center [511, 232] width 566 height 48
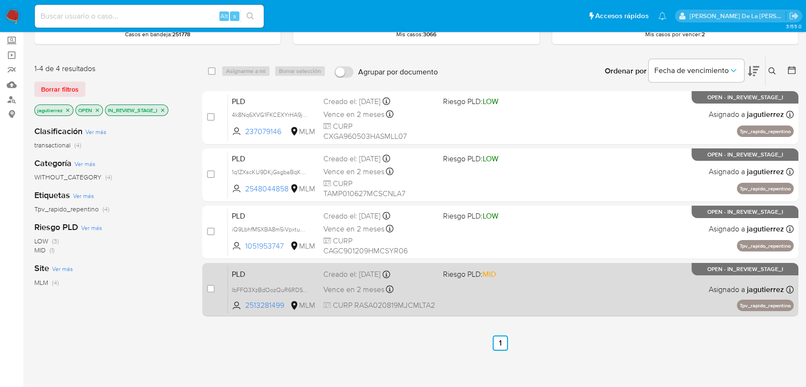
click at [461, 287] on div "PLD IbFFQ3XzBdOozQuR6RDS1ba1 2513281499 MLM Riesgo PLD: MID Creado el: [DATE] C…" at bounding box center [511, 289] width 566 height 48
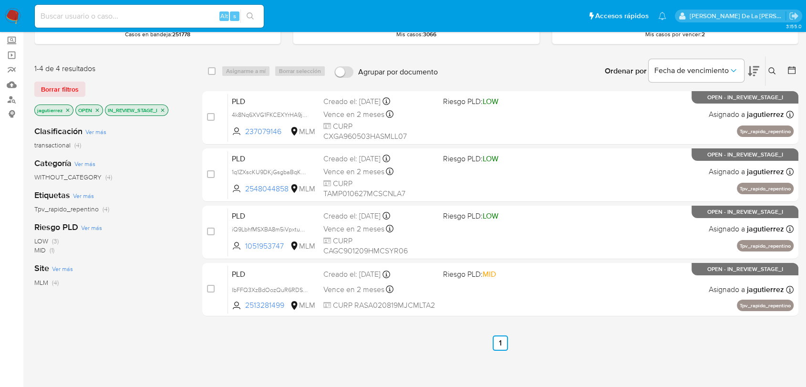
click at [7, 12] on img at bounding box center [13, 16] width 16 height 16
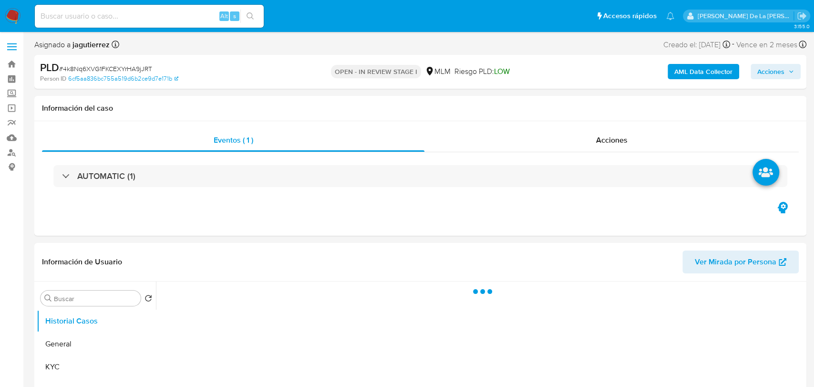
select select "10"
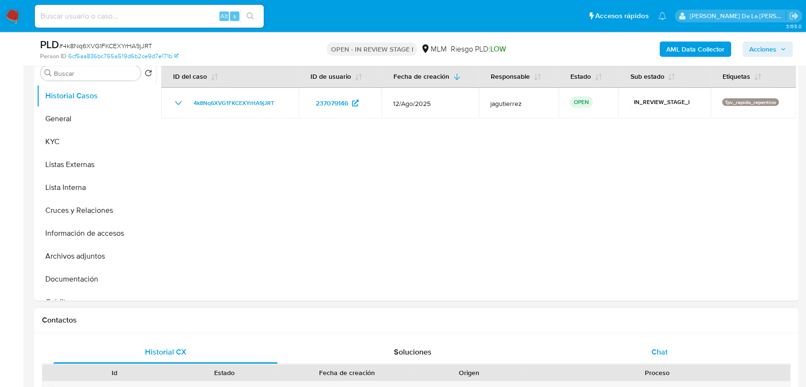
scroll to position [318, 0]
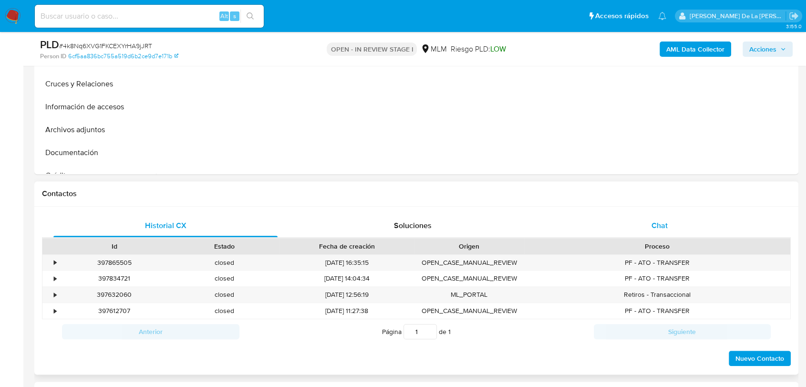
click at [663, 224] on span "Chat" at bounding box center [659, 225] width 16 height 11
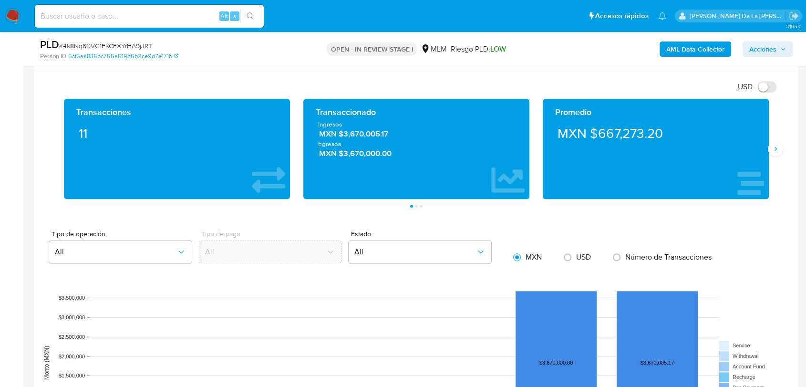
scroll to position [795, 0]
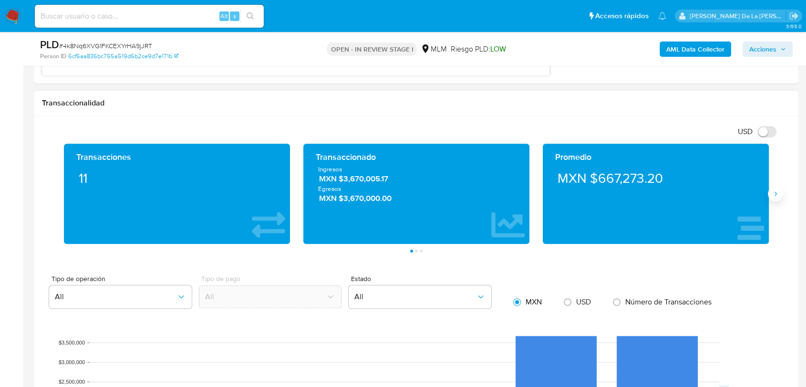
click at [771, 197] on button "Siguiente" at bounding box center [775, 193] width 15 height 15
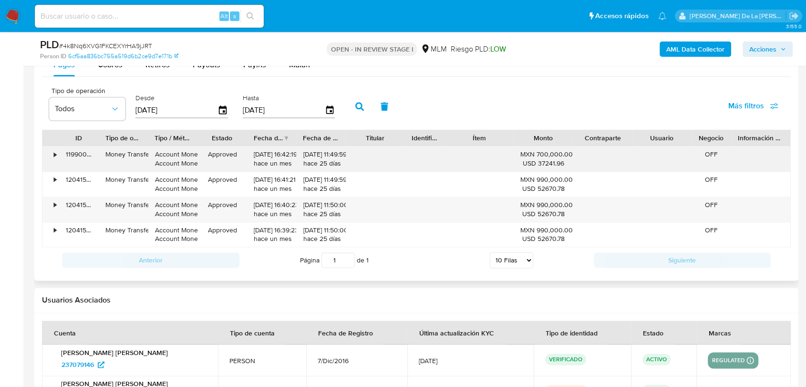
scroll to position [1219, 0]
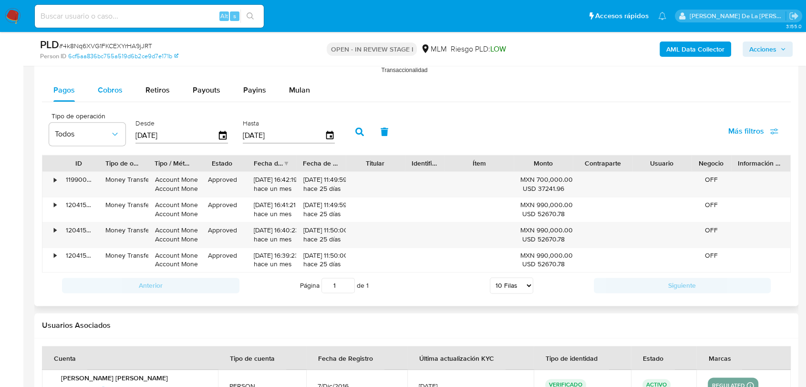
click at [109, 94] on span "Cobros" at bounding box center [110, 89] width 25 height 11
select select "10"
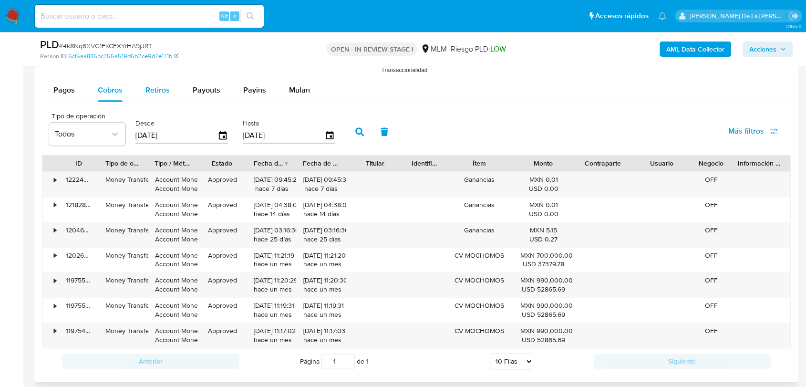
click at [160, 90] on span "Retiros" at bounding box center [157, 89] width 24 height 11
select select "10"
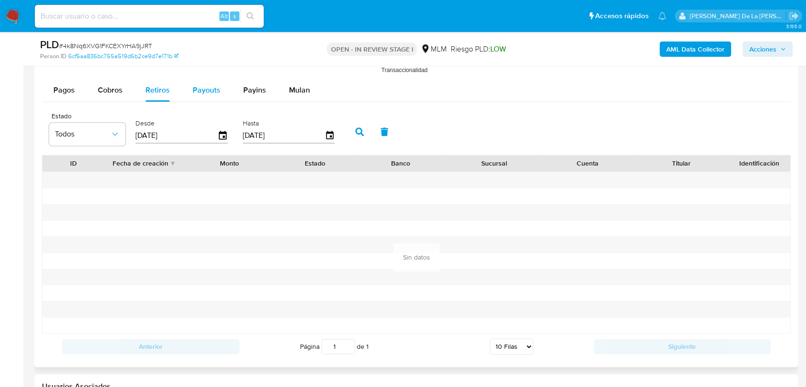
click at [224, 88] on button "Payouts" at bounding box center [206, 90] width 51 height 23
select select "10"
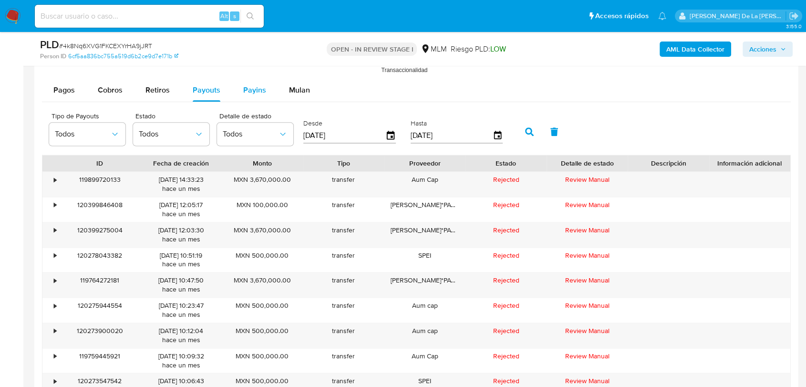
click at [265, 89] on button "Payins" at bounding box center [255, 90] width 46 height 23
select select "10"
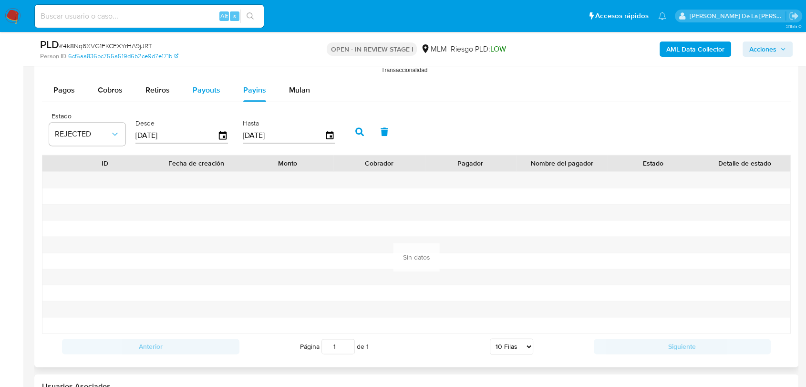
click at [194, 88] on span "Payouts" at bounding box center [207, 89] width 28 height 11
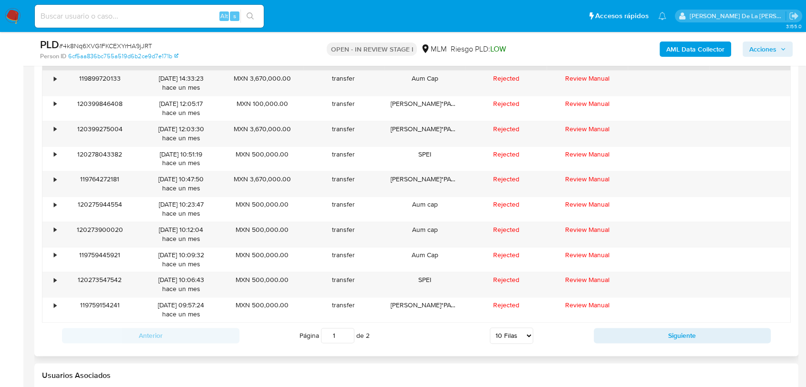
scroll to position [1324, 0]
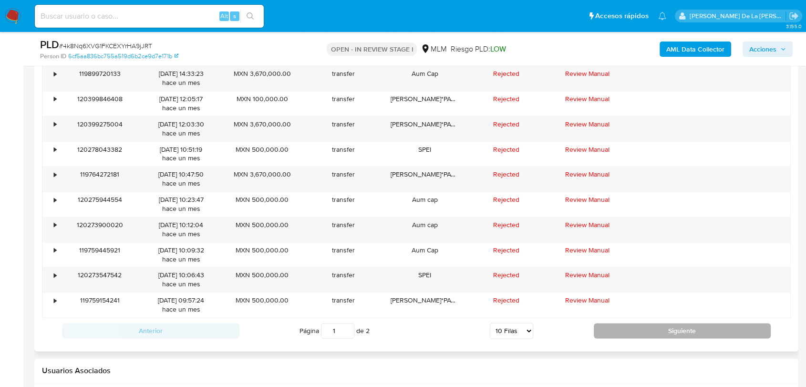
click at [613, 326] on button "Siguiente" at bounding box center [682, 330] width 177 height 15
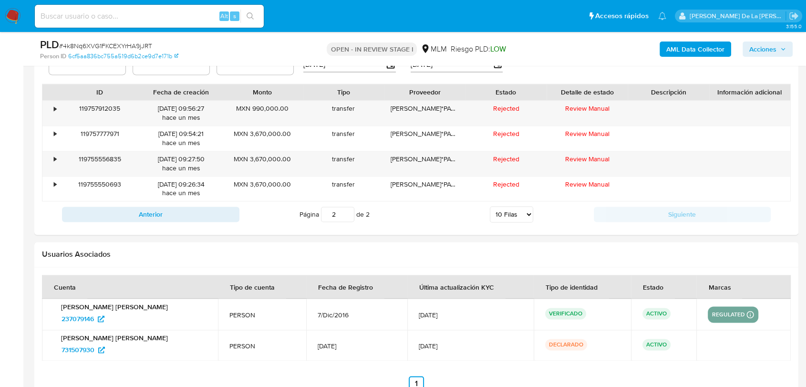
scroll to position [1271, 0]
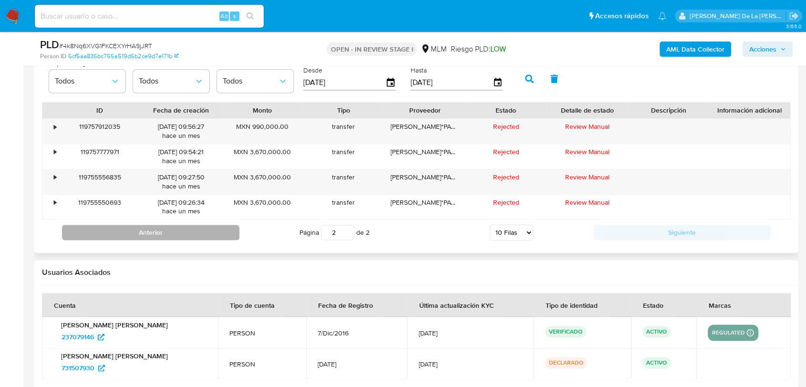
click at [143, 233] on button "Anterior" at bounding box center [150, 232] width 177 height 15
type input "1"
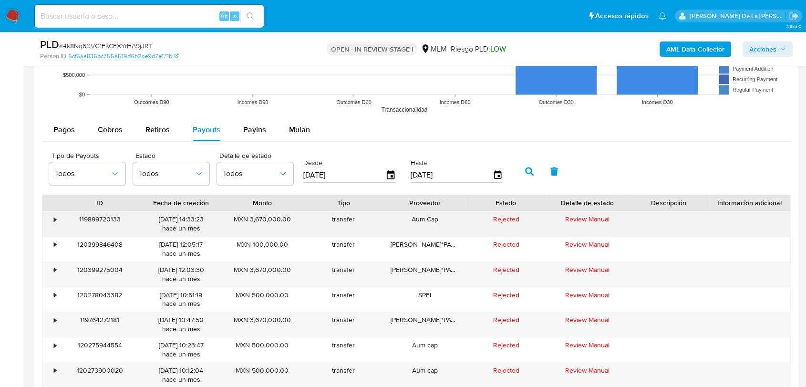
scroll to position [1166, 0]
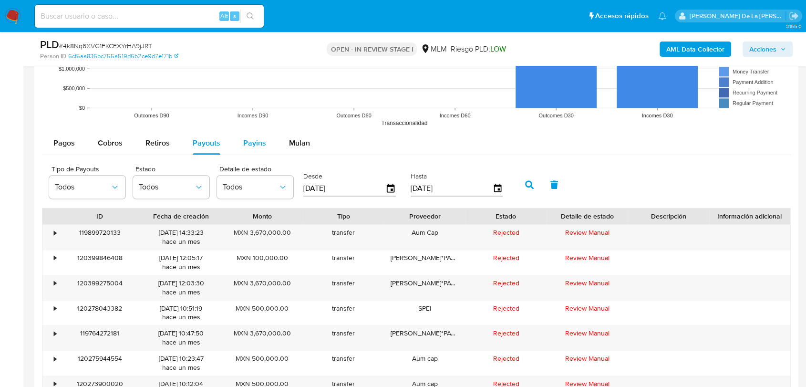
click at [263, 135] on div "Payins" at bounding box center [254, 143] width 23 height 23
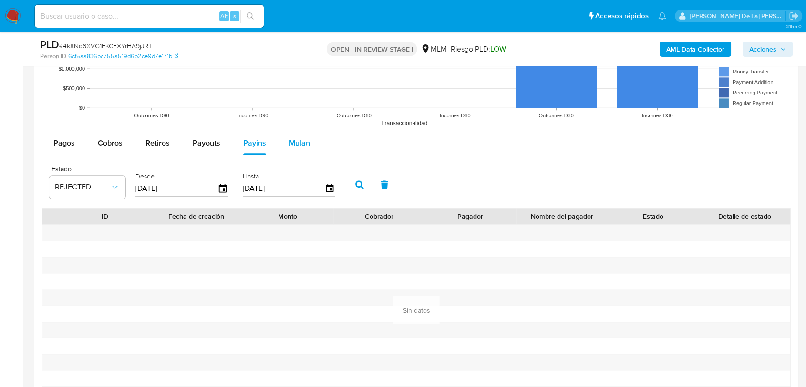
click at [289, 141] on span "Mulan" at bounding box center [299, 142] width 21 height 11
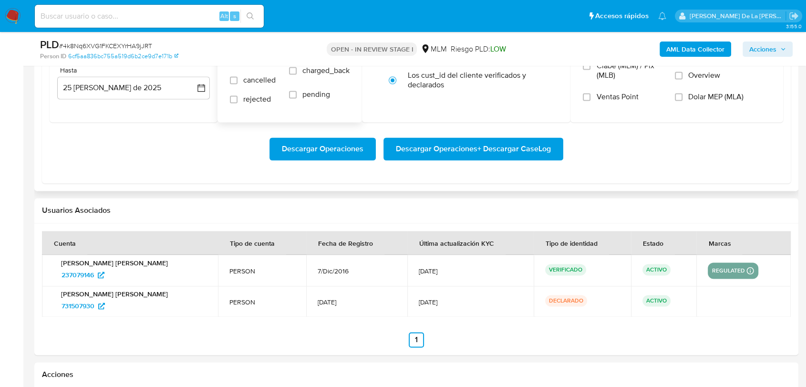
scroll to position [1219, 0]
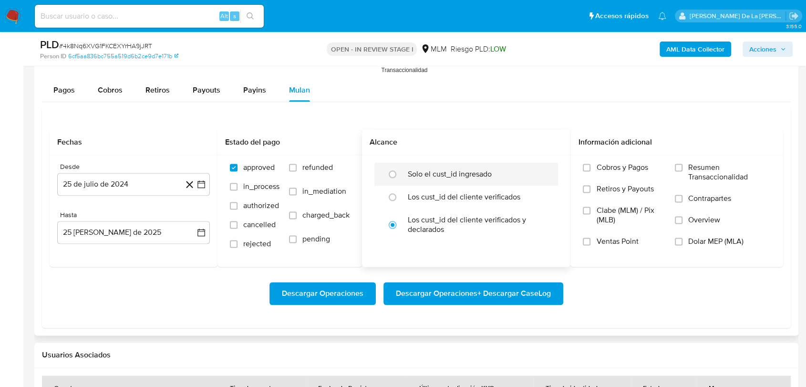
click at [420, 169] on label "Solo el cust_id ingresado" at bounding box center [450, 174] width 84 height 10
click at [400, 169] on input "radio" at bounding box center [392, 173] width 15 height 15
radio input "true"
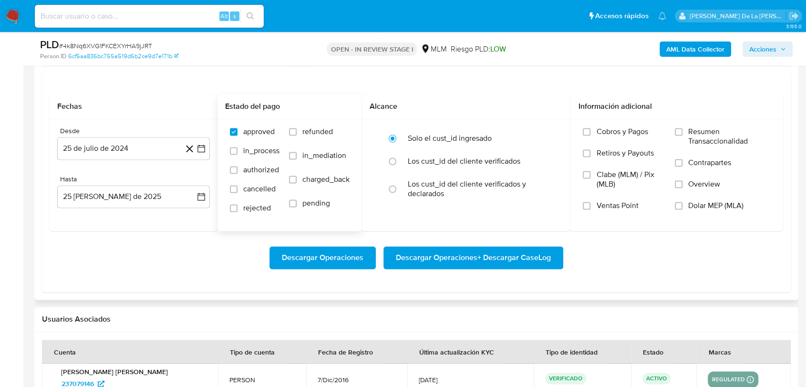
scroll to position [1271, 0]
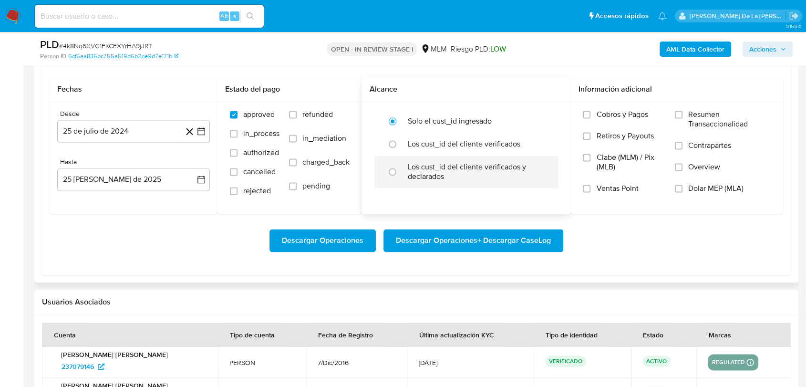
click at [431, 172] on label "Los cust_id del cliente verificados y declarados" at bounding box center [476, 171] width 137 height 19
click at [400, 172] on input "radio" at bounding box center [392, 171] width 15 height 15
radio input "true"
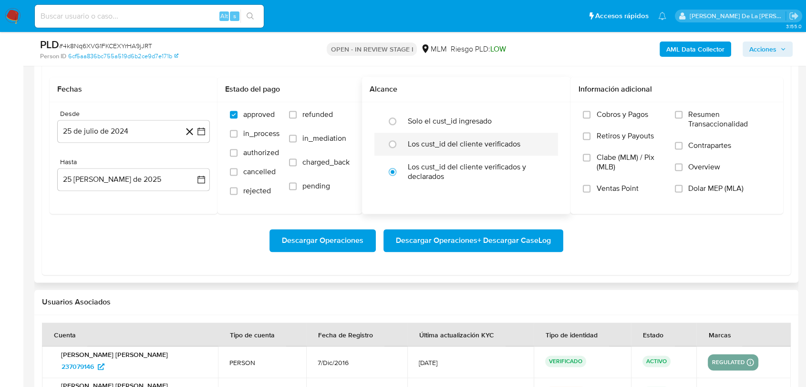
click at [435, 142] on label "Los cust_id del cliente verificados" at bounding box center [464, 144] width 113 height 10
click at [400, 142] on input "radio" at bounding box center [392, 143] width 15 height 15
radio input "true"
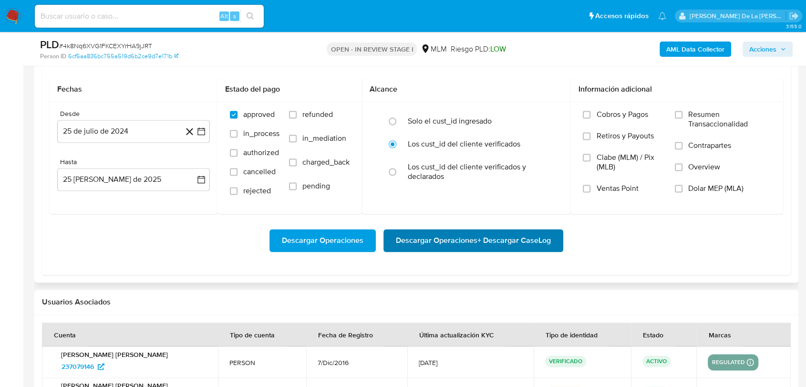
scroll to position [1324, 0]
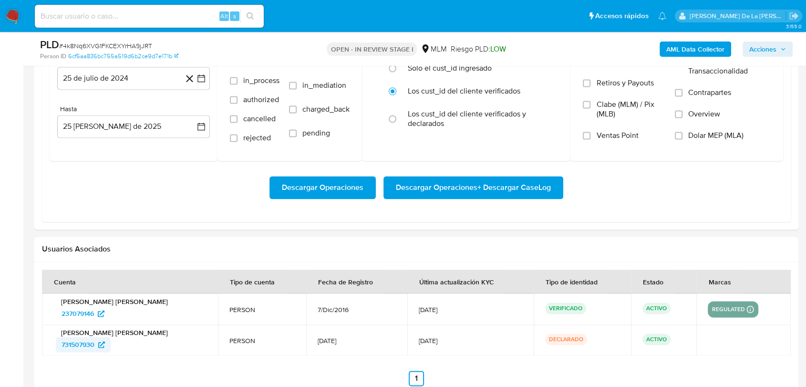
click at [74, 344] on span "731507930" at bounding box center [78, 344] width 33 height 15
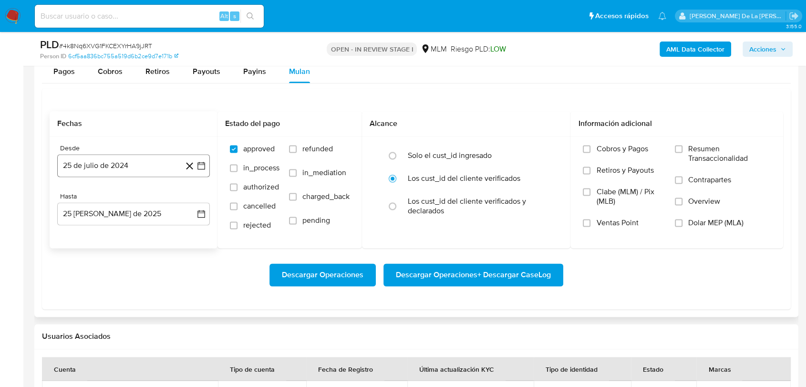
scroll to position [1219, 0]
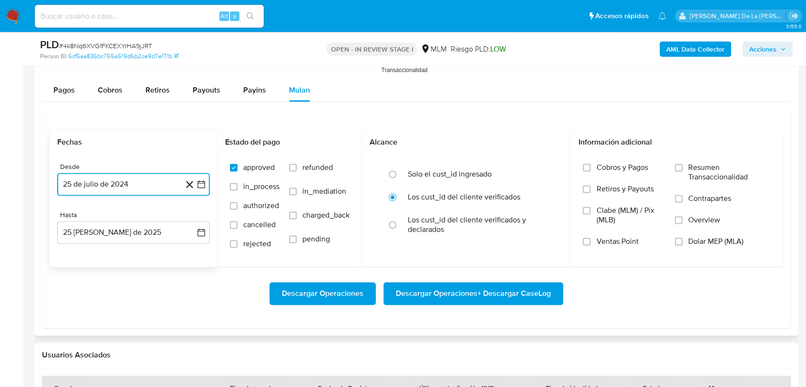
click at [200, 180] on icon "button" at bounding box center [201, 184] width 8 height 8
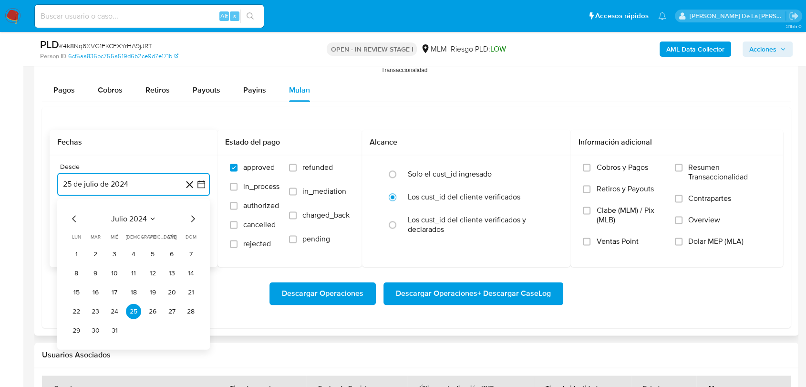
click at [189, 216] on icon "Mes siguiente" at bounding box center [192, 218] width 11 height 11
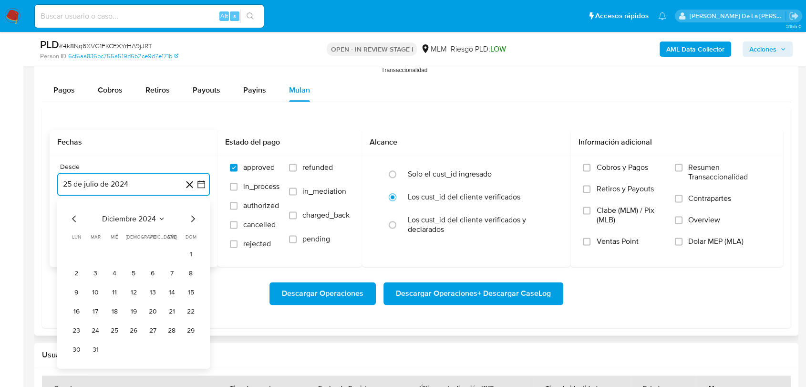
click at [189, 216] on icon "Mes siguiente" at bounding box center [192, 218] width 11 height 11
click at [78, 221] on icon "Mes anterior" at bounding box center [74, 218] width 11 height 11
click at [113, 248] on button "1" at bounding box center [114, 253] width 15 height 15
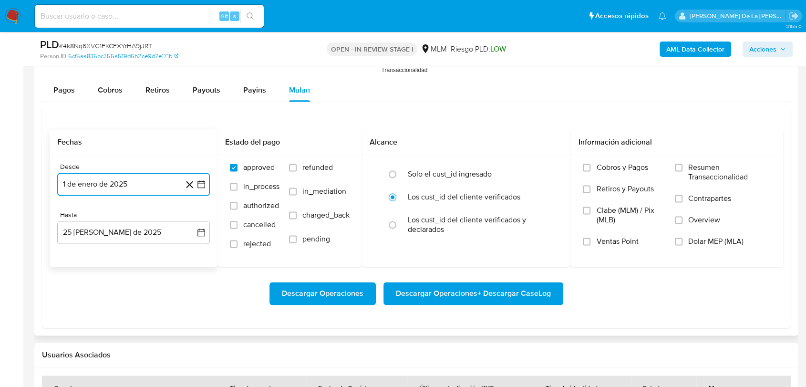
click at [204, 184] on icon "button" at bounding box center [201, 184] width 10 height 10
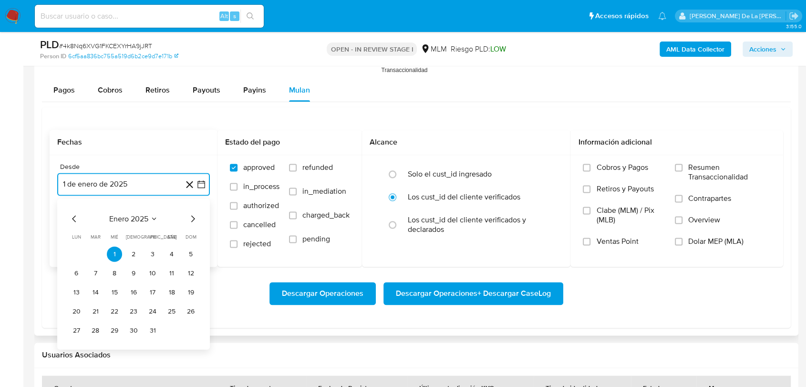
click at [194, 217] on icon "Mes siguiente" at bounding box center [193, 218] width 4 height 7
click at [169, 249] on button "1" at bounding box center [171, 253] width 15 height 15
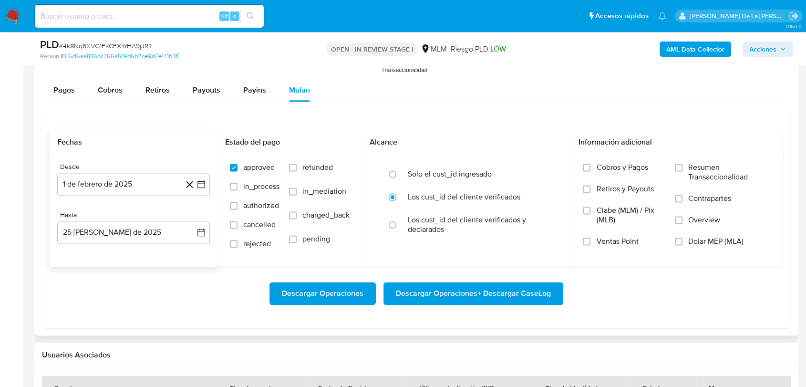
drag, startPoint x: 131, startPoint y: 215, endPoint x: 126, endPoint y: 227, distance: 13.7
click at [131, 215] on div "Hasta" at bounding box center [133, 215] width 153 height 9
click at [126, 228] on button "25 [PERSON_NAME] de 2025" at bounding box center [133, 232] width 153 height 23
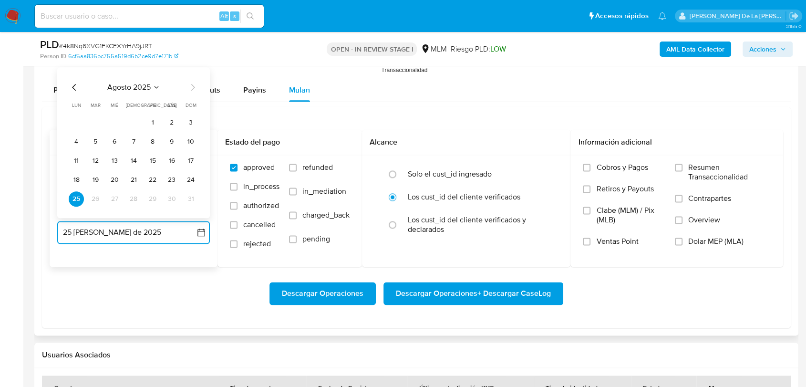
click at [75, 88] on icon "Mes anterior" at bounding box center [74, 87] width 11 height 11
click at [132, 193] on button "31" at bounding box center [133, 198] width 15 height 15
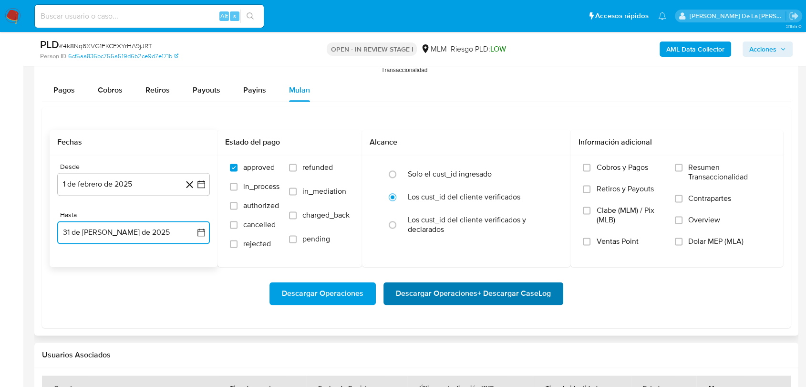
click at [434, 283] on span "Descargar Operaciones + Descargar CaseLog" at bounding box center [473, 293] width 155 height 21
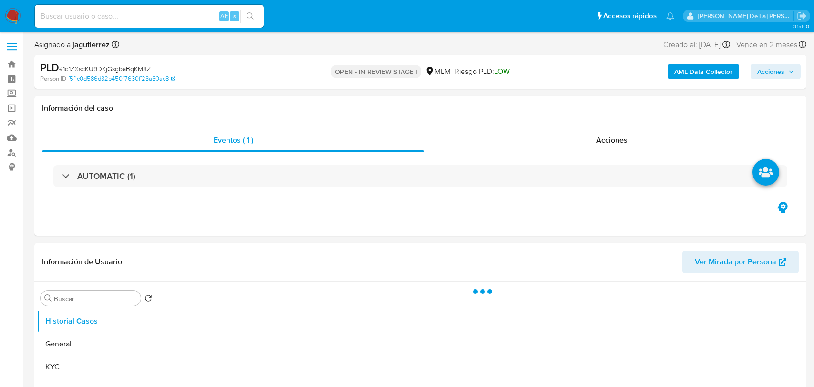
select select "10"
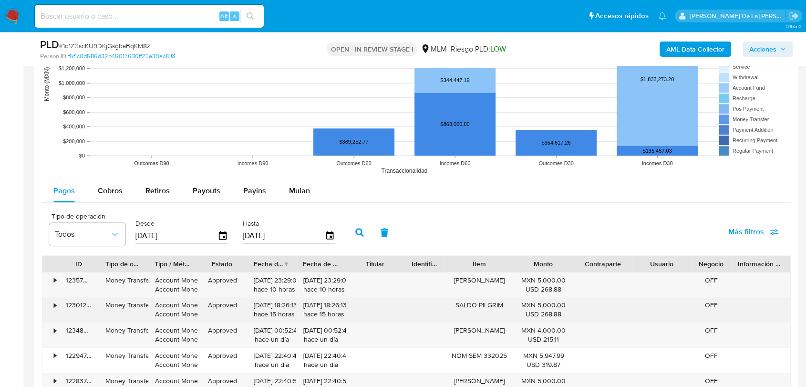
scroll to position [1007, 0]
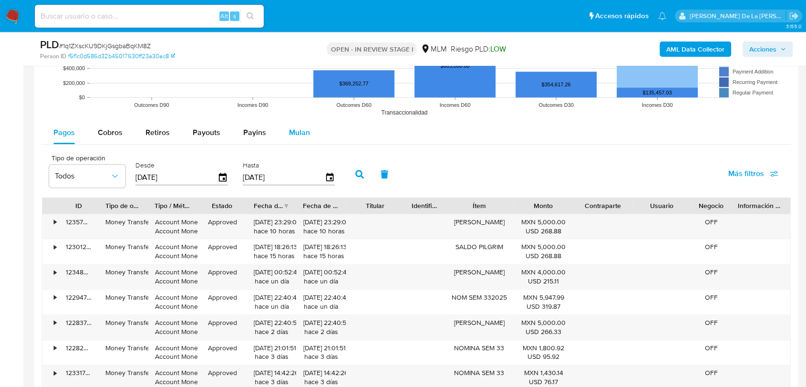
click at [295, 125] on div "Mulan" at bounding box center [299, 132] width 21 height 23
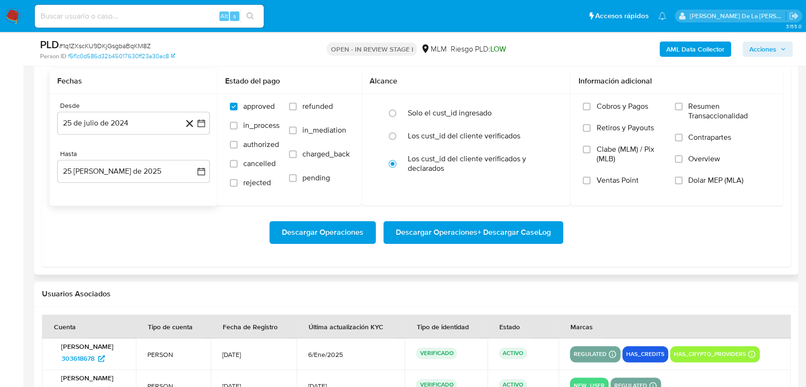
scroll to position [1113, 0]
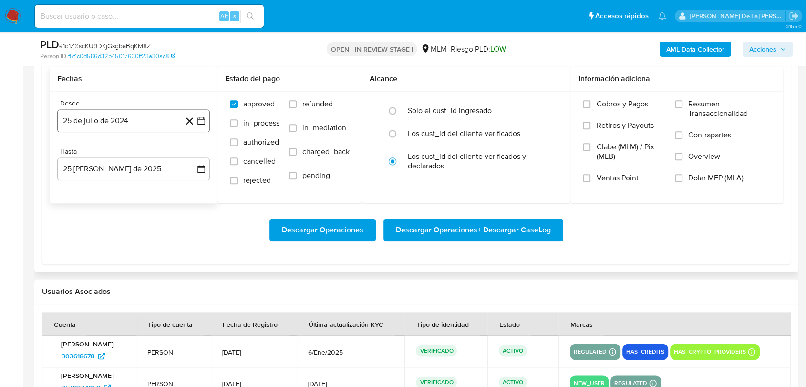
click at [202, 114] on button "25 de julio de 2024" at bounding box center [133, 120] width 153 height 23
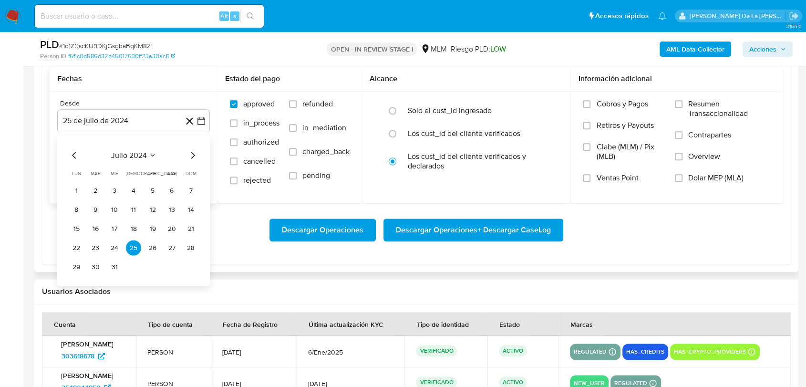
click at [195, 150] on icon "Mes siguiente" at bounding box center [192, 154] width 11 height 11
click at [194, 150] on icon "Mes siguiente" at bounding box center [192, 154] width 11 height 11
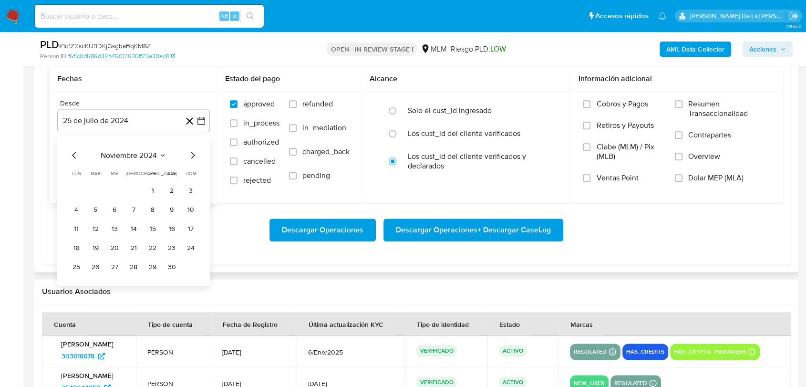
click at [194, 150] on icon "Mes siguiente" at bounding box center [192, 154] width 11 height 11
click at [68, 155] on div "marzo 2025 marzo 2025 lun lunes mar martes mié miércoles jue jueves vie viernes…" at bounding box center [133, 220] width 153 height 170
click at [74, 154] on icon "Mes anterior" at bounding box center [74, 154] width 11 height 11
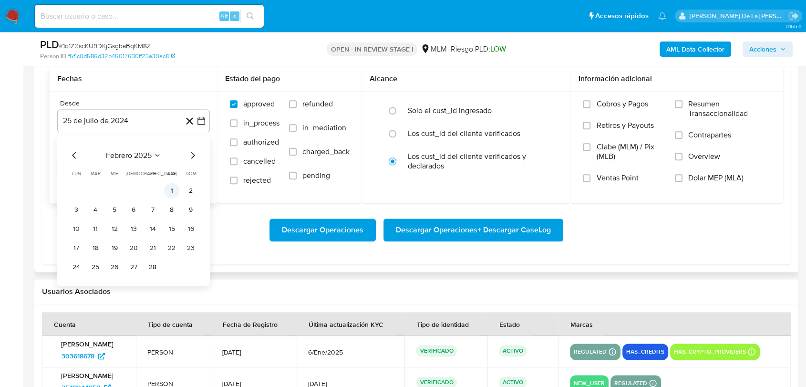
click at [172, 192] on button "1" at bounding box center [171, 190] width 15 height 15
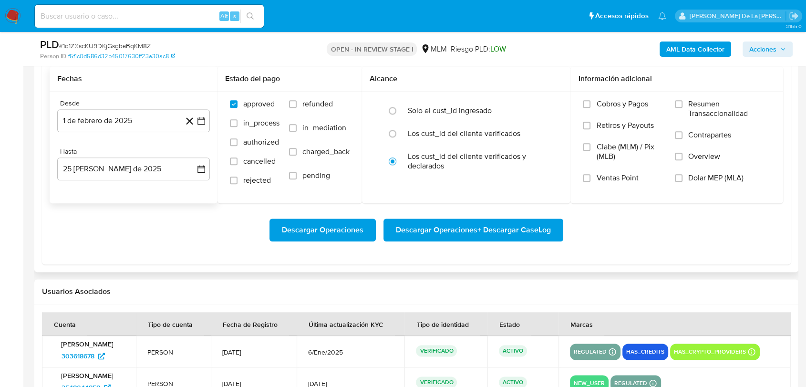
click at [176, 154] on div "Hasta" at bounding box center [133, 151] width 153 height 9
drag, startPoint x: 161, startPoint y: 169, endPoint x: 149, endPoint y: 168, distance: 11.9
click at [160, 169] on button "25 [PERSON_NAME] de 2025" at bounding box center [133, 168] width 153 height 23
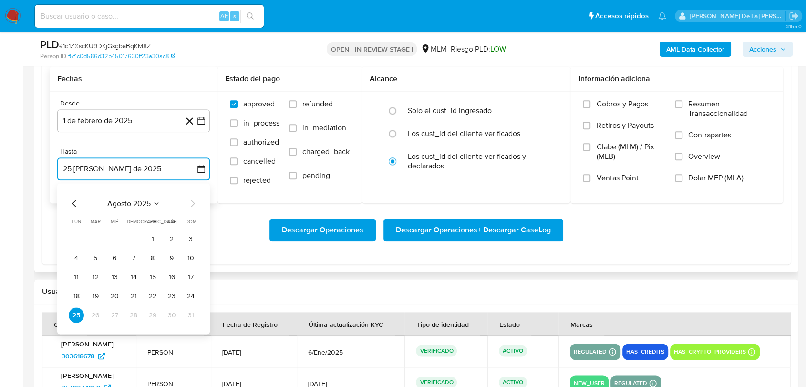
click at [72, 202] on icon "Mes anterior" at bounding box center [74, 203] width 4 height 7
click at [136, 316] on button "31" at bounding box center [133, 314] width 15 height 15
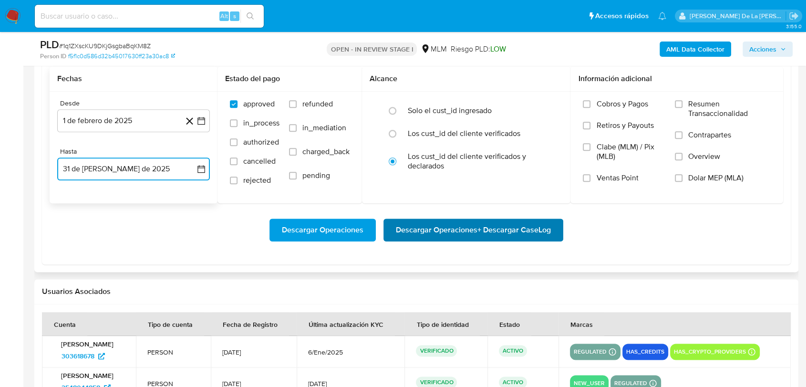
click at [505, 223] on span "Descargar Operaciones + Descargar CaseLog" at bounding box center [473, 229] width 155 height 21
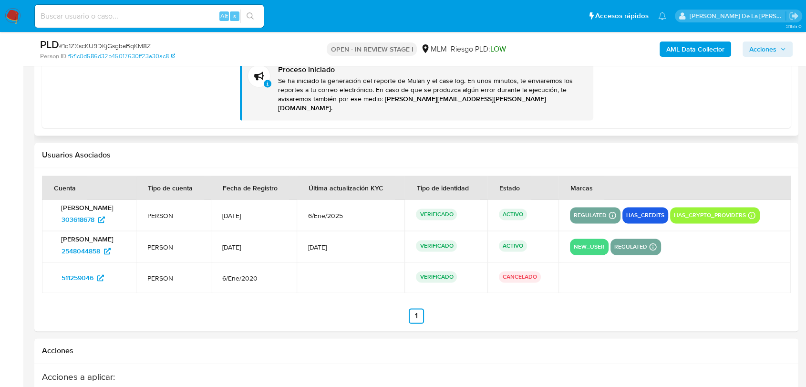
scroll to position [1377, 0]
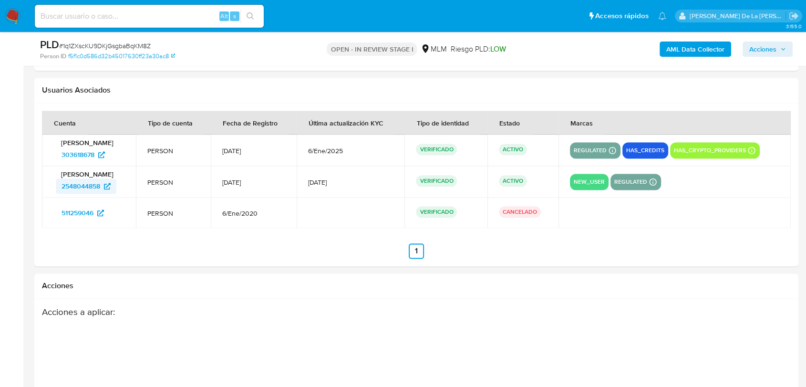
click at [81, 179] on span "2548044858" at bounding box center [81, 185] width 39 height 15
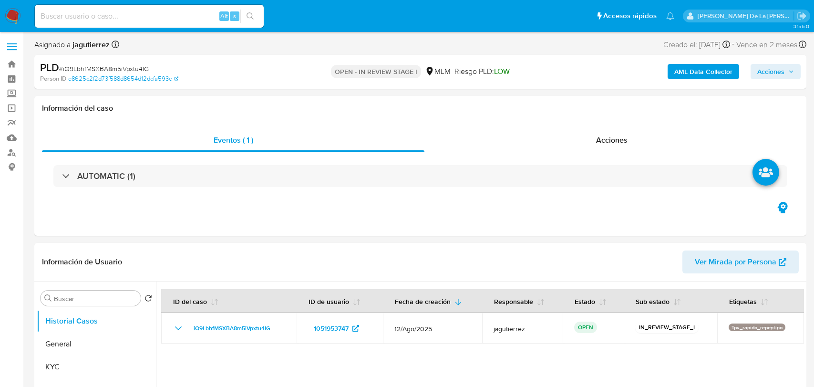
select select "10"
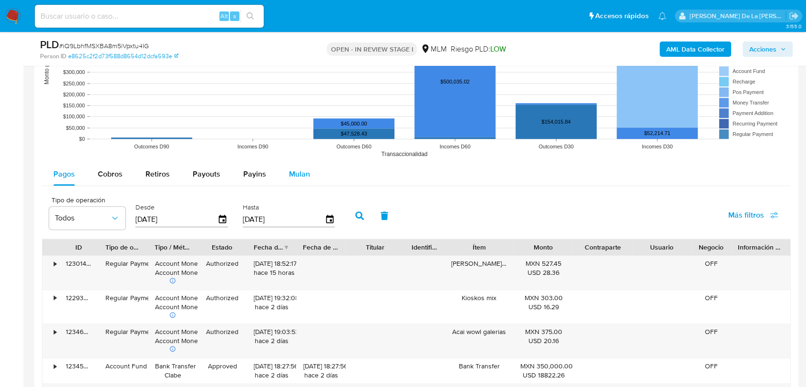
click at [307, 170] on button "Mulan" at bounding box center [300, 174] width 44 height 23
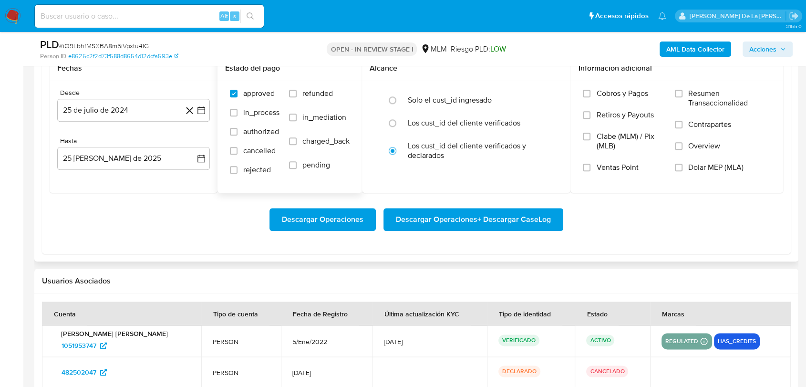
scroll to position [1060, 0]
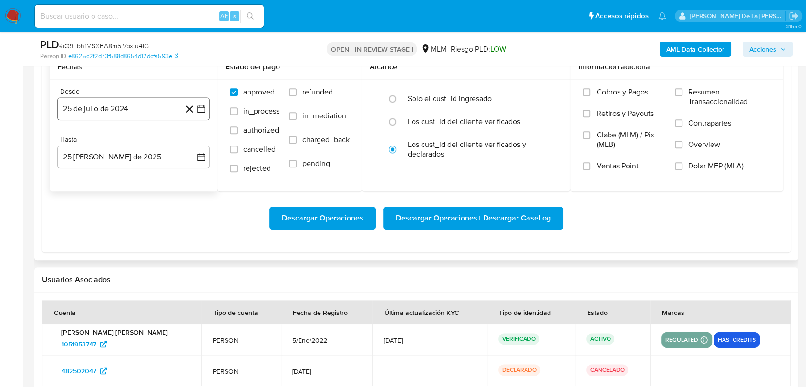
click at [206, 104] on button "25 de julio de 2024" at bounding box center [133, 108] width 153 height 23
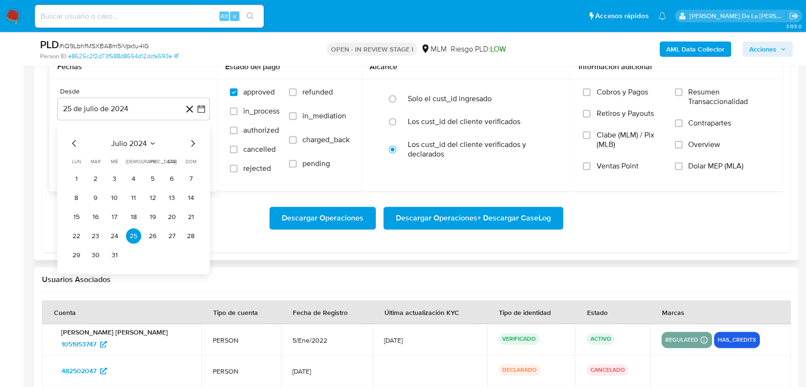
click at [196, 142] on icon "Mes siguiente" at bounding box center [192, 142] width 11 height 11
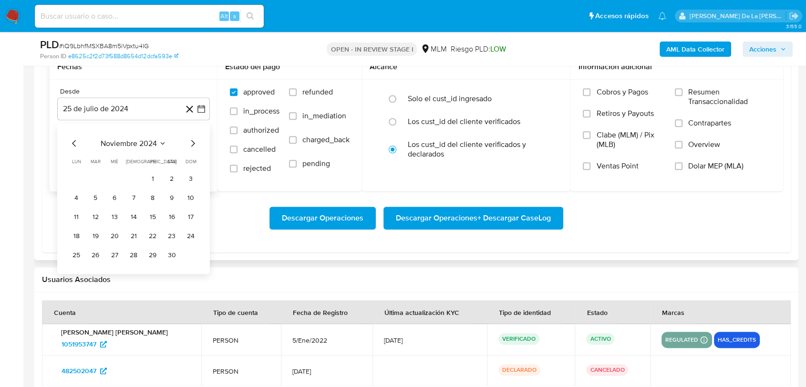
click at [196, 142] on icon "Mes siguiente" at bounding box center [192, 142] width 11 height 11
click at [169, 177] on button "1" at bounding box center [171, 178] width 15 height 15
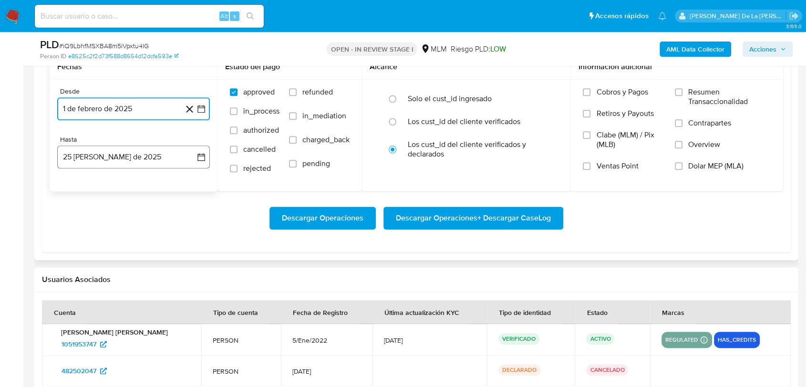
click at [144, 161] on button "25 [PERSON_NAME] de 2025" at bounding box center [133, 156] width 153 height 23
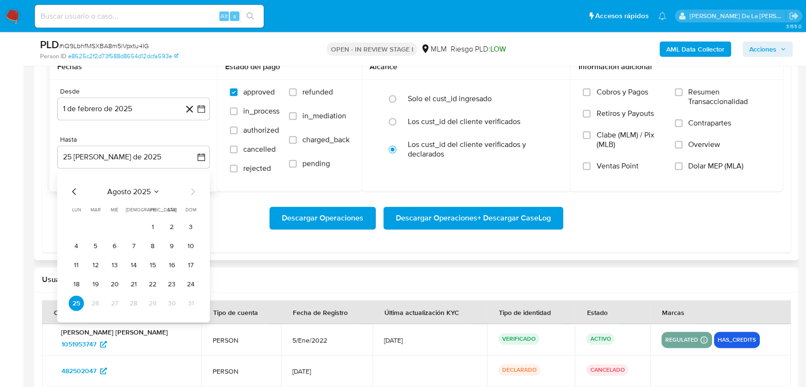
click at [73, 185] on div "agosto 2025 agosto 2025 lun lunes mar martes mié miércoles jue jueves vie viern…" at bounding box center [133, 246] width 153 height 151
click at [72, 187] on icon "Mes anterior" at bounding box center [74, 191] width 11 height 11
click at [135, 305] on button "31" at bounding box center [133, 302] width 15 height 15
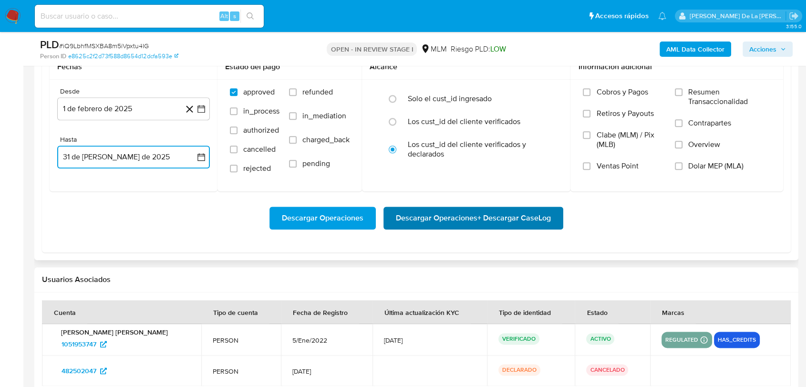
click at [495, 227] on span "Descargar Operaciones + Descargar CaseLog" at bounding box center [473, 217] width 155 height 21
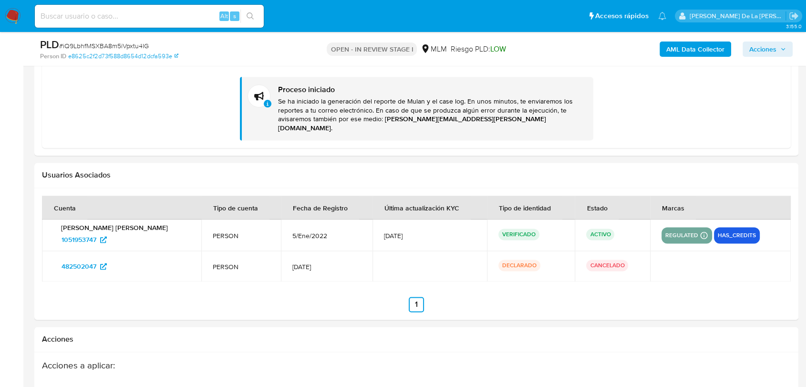
scroll to position [1271, 0]
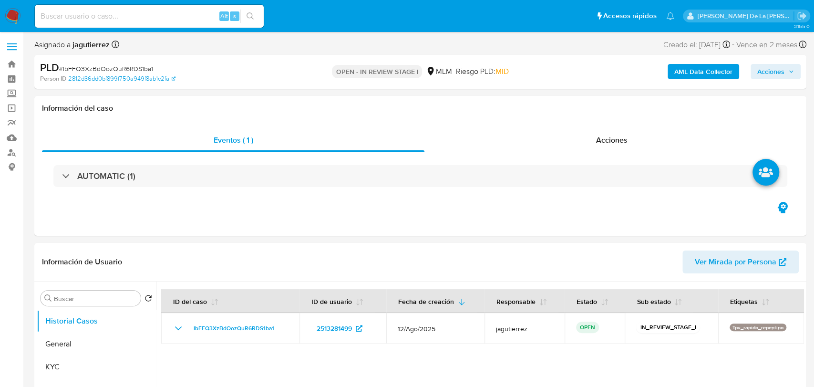
select select "10"
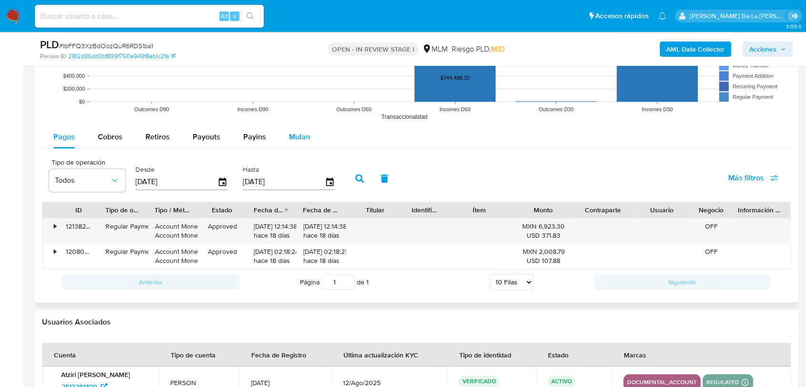
click at [289, 127] on div "Mulan" at bounding box center [299, 136] width 21 height 23
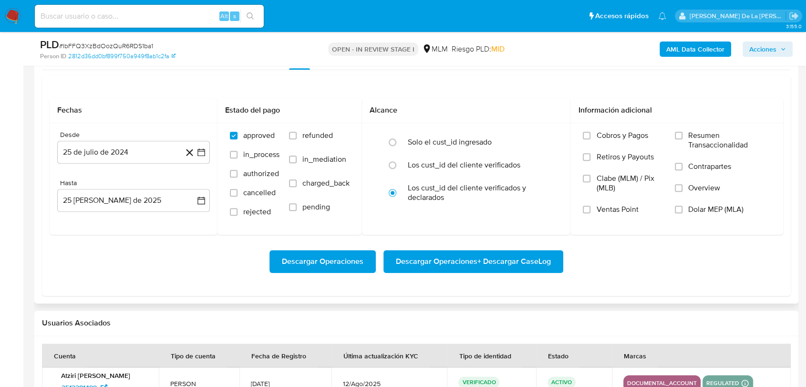
scroll to position [1007, 0]
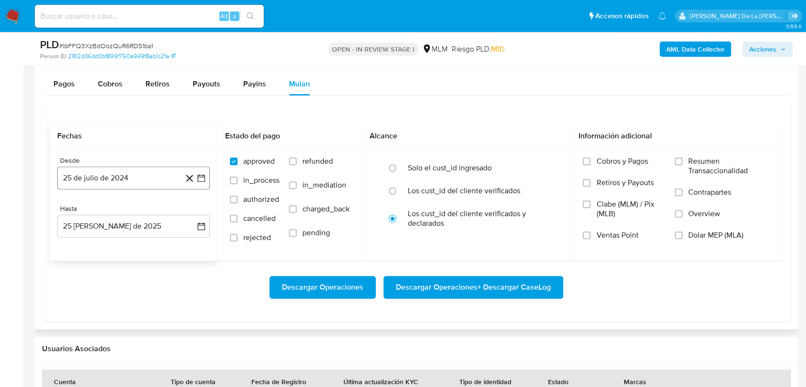
click at [206, 176] on button "25 de julio de 2024" at bounding box center [133, 177] width 153 height 23
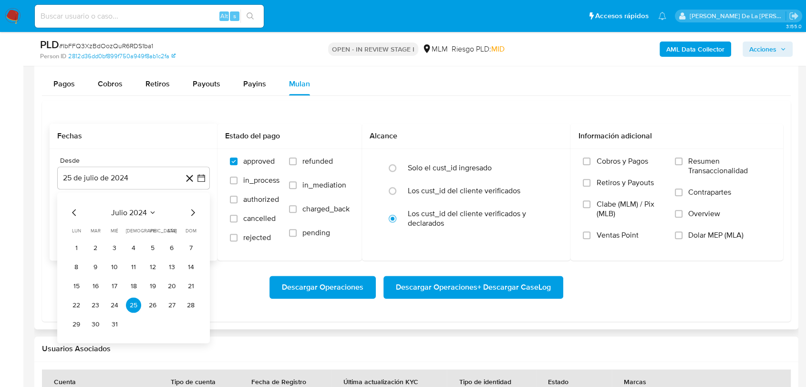
click at [195, 209] on icon "Mes siguiente" at bounding box center [192, 212] width 11 height 11
click at [195, 208] on icon "Mes siguiente" at bounding box center [192, 212] width 11 height 11
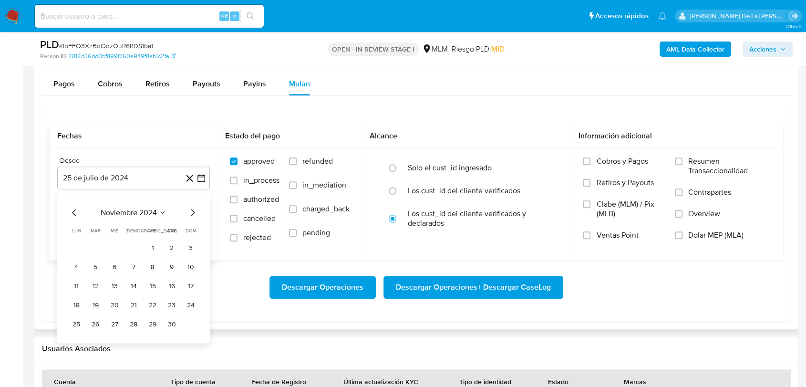
click at [195, 208] on icon "Mes siguiente" at bounding box center [192, 212] width 11 height 11
drag, startPoint x: 73, startPoint y: 207, endPoint x: 89, endPoint y: 217, distance: 18.4
click at [73, 207] on icon "Mes anterior" at bounding box center [74, 212] width 11 height 11
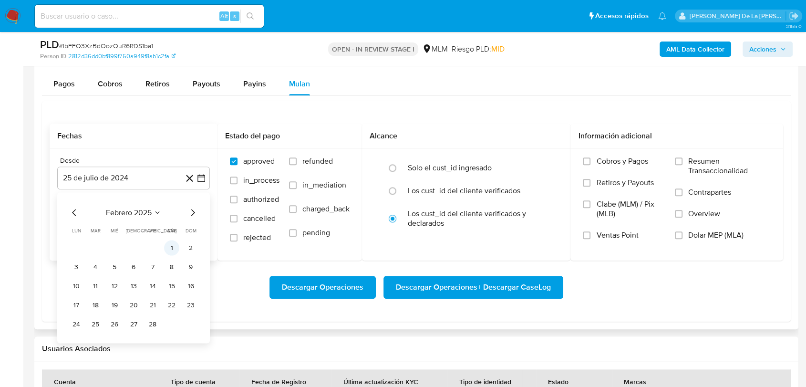
click at [169, 244] on button "1" at bounding box center [171, 247] width 15 height 15
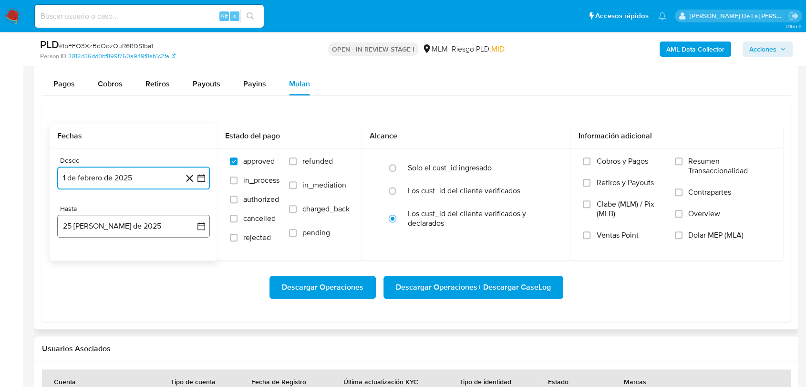
click at [163, 230] on button "25 [PERSON_NAME] de 2025" at bounding box center [133, 226] width 153 height 23
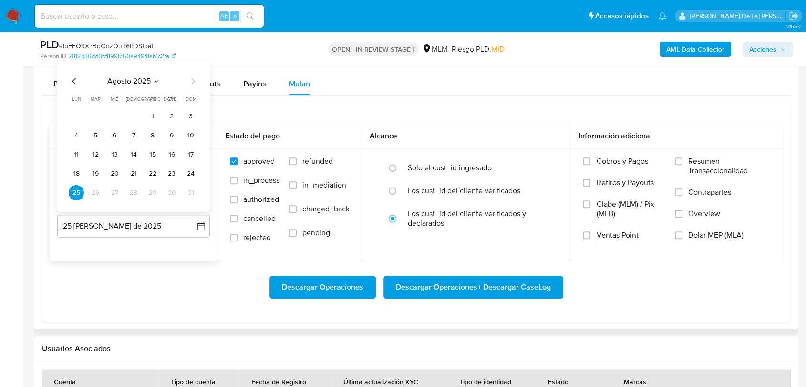
click at [76, 72] on div "agosto 2025 agosto 2025 lun lunes mar martes mié miércoles jue jueves vie viern…" at bounding box center [133, 136] width 153 height 151
click at [72, 83] on icon "Mes anterior" at bounding box center [74, 80] width 11 height 11
click at [130, 193] on button "31" at bounding box center [133, 192] width 15 height 15
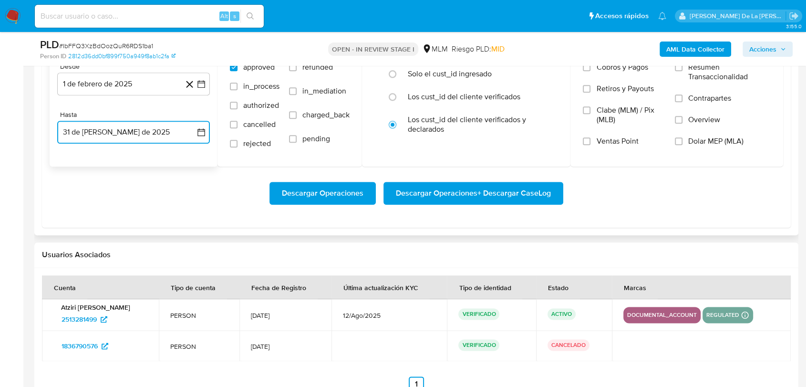
scroll to position [1060, 0]
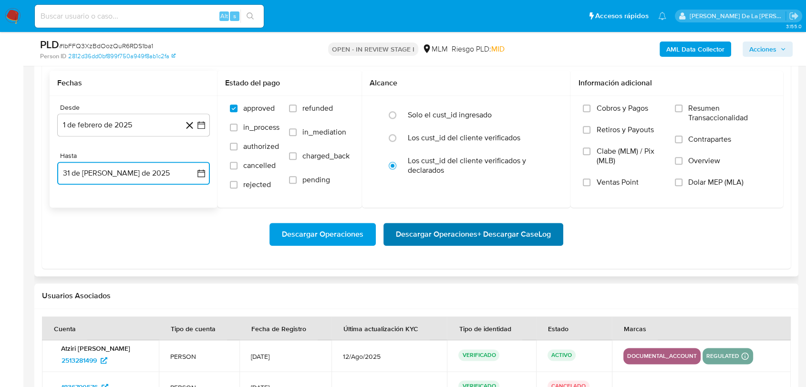
click at [418, 240] on span "Descargar Operaciones + Descargar CaseLog" at bounding box center [473, 234] width 155 height 21
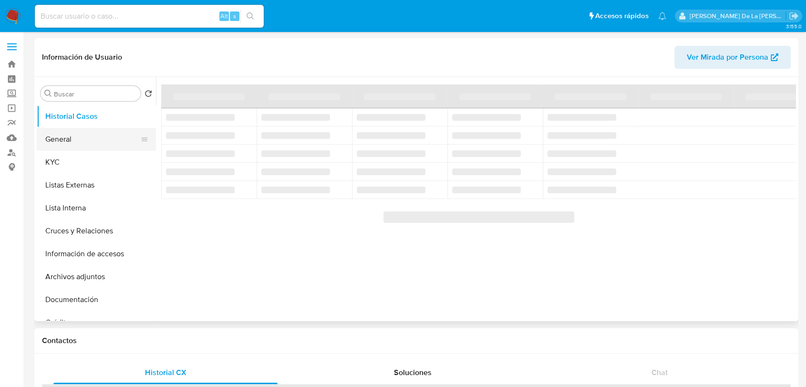
click at [93, 147] on button "General" at bounding box center [93, 139] width 112 height 23
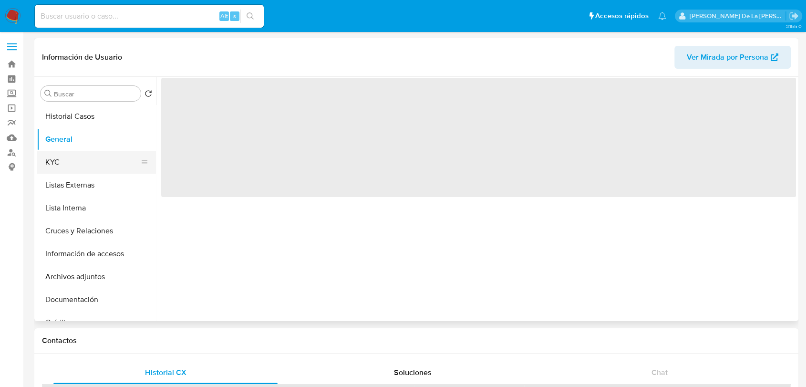
select select "10"
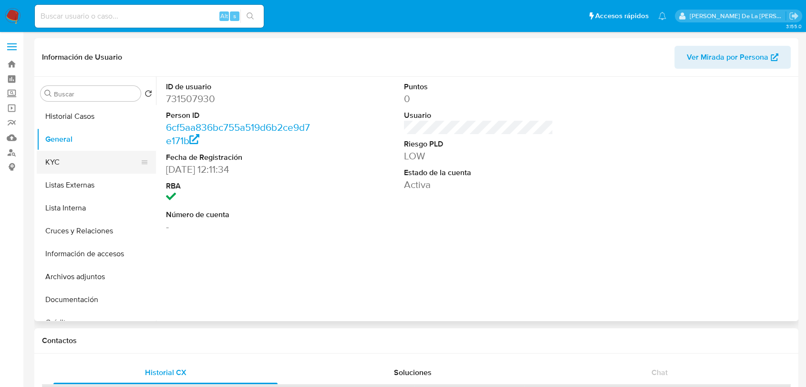
click at [86, 161] on button "KYC" at bounding box center [93, 162] width 112 height 23
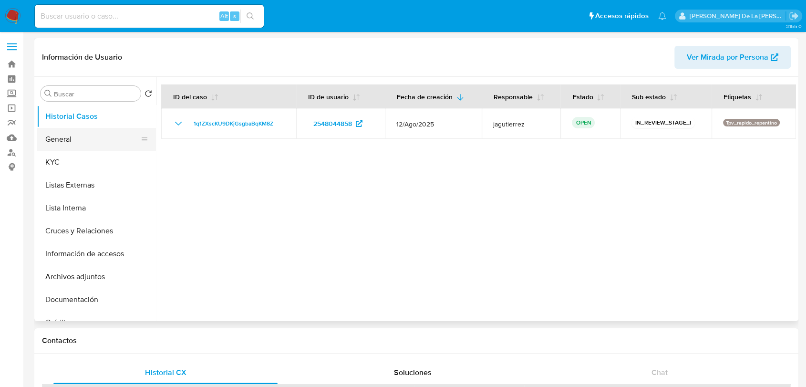
click at [80, 145] on button "General" at bounding box center [93, 139] width 112 height 23
select select "10"
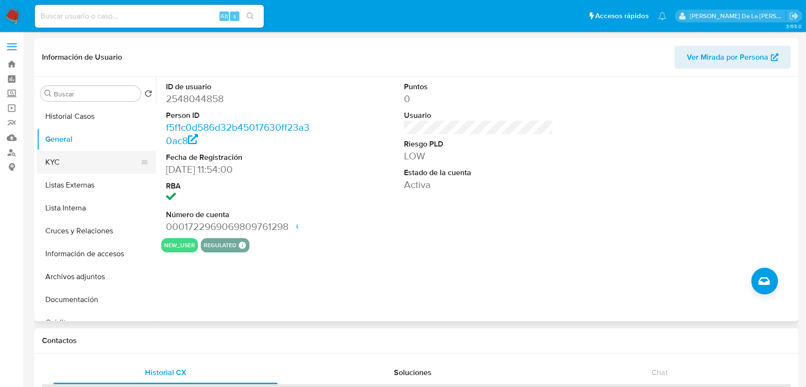
click at [90, 164] on button "KYC" at bounding box center [93, 162] width 112 height 23
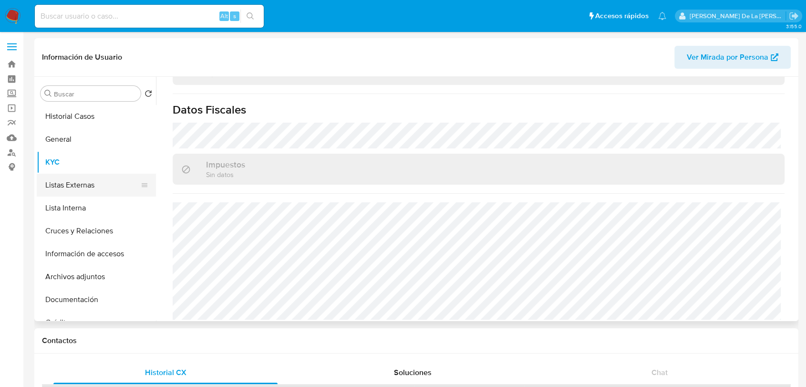
click at [88, 180] on button "Listas Externas" at bounding box center [93, 185] width 112 height 23
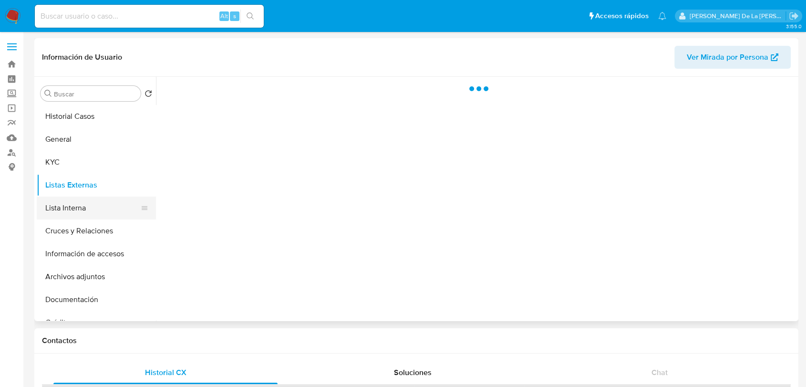
click at [86, 204] on button "Lista Interna" at bounding box center [93, 207] width 112 height 23
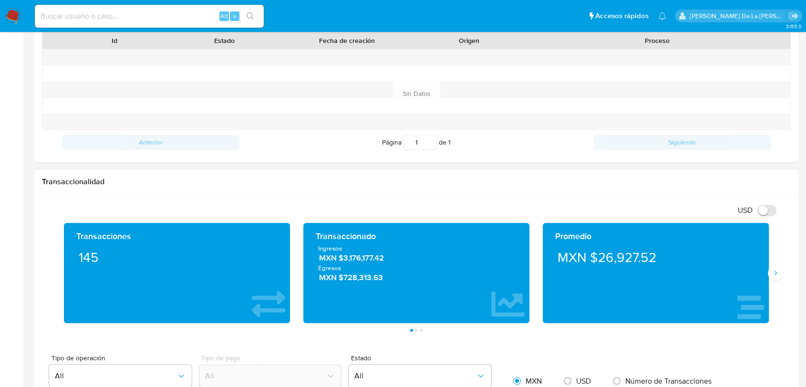
scroll to position [371, 0]
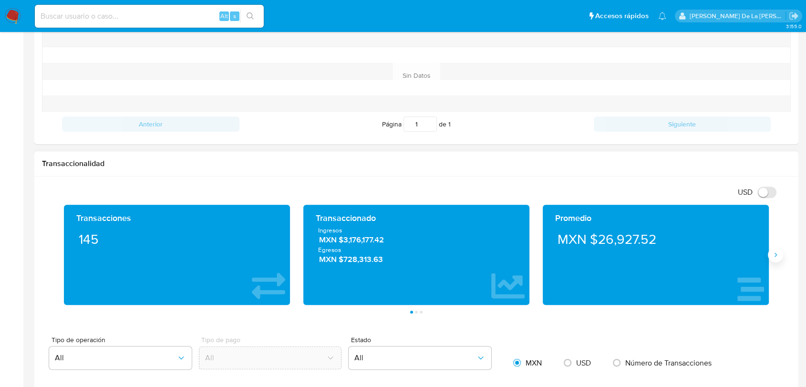
click at [770, 259] on button "Siguiente" at bounding box center [775, 254] width 15 height 15
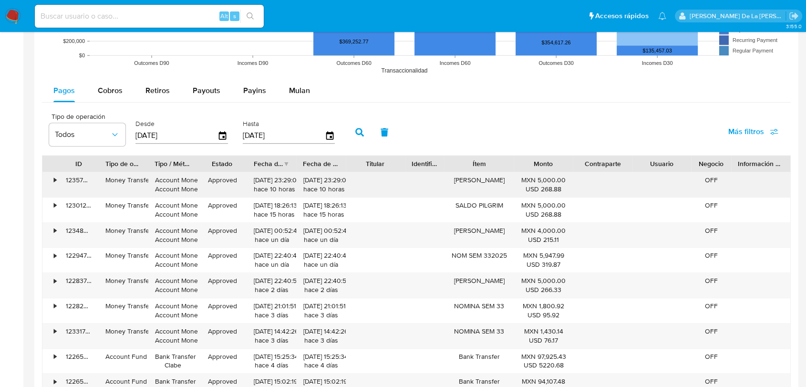
scroll to position [900, 0]
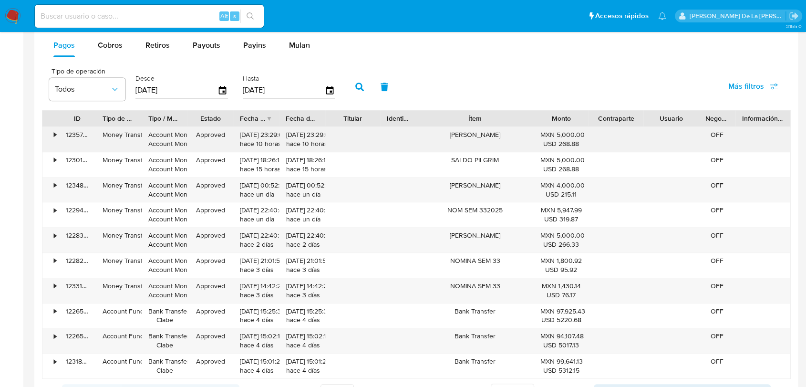
drag, startPoint x: 521, startPoint y: 120, endPoint x: 568, endPoint y: 127, distance: 47.8
click at [568, 127] on div "ID Tipo de operación Tipo / Método Estado Fecha de creación Fecha de aprobación…" at bounding box center [416, 244] width 749 height 269
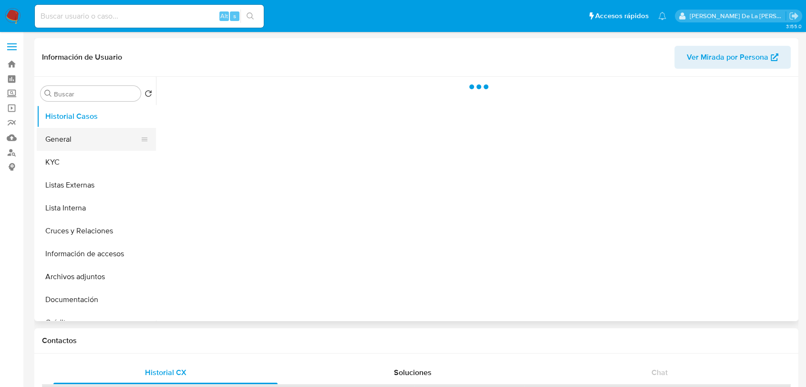
click at [110, 140] on button "General" at bounding box center [93, 139] width 112 height 23
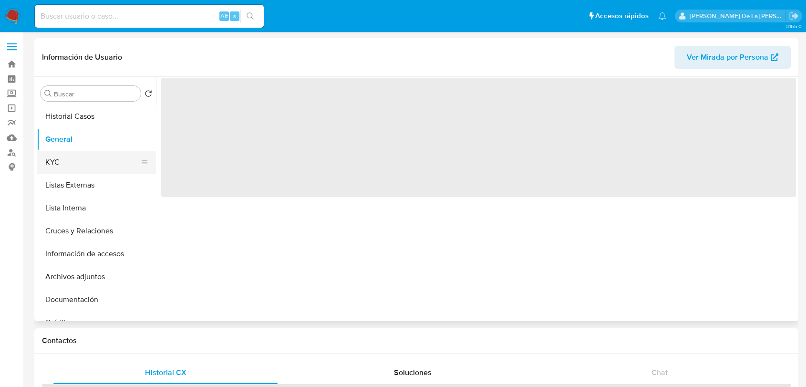
select select "10"
click at [94, 168] on button "KYC" at bounding box center [93, 162] width 112 height 23
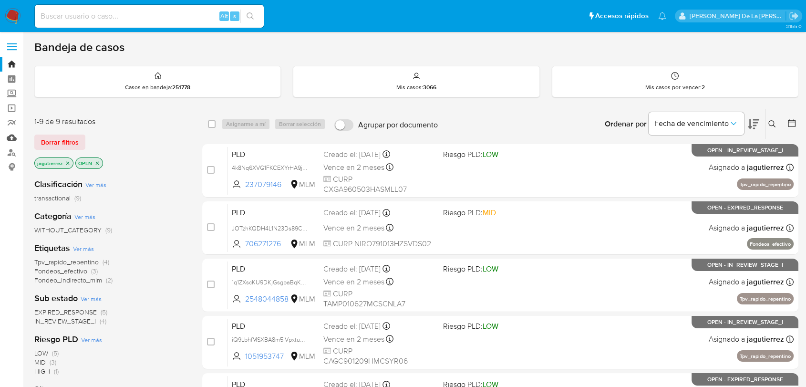
click at [11, 138] on link "Mulan" at bounding box center [57, 137] width 114 height 15
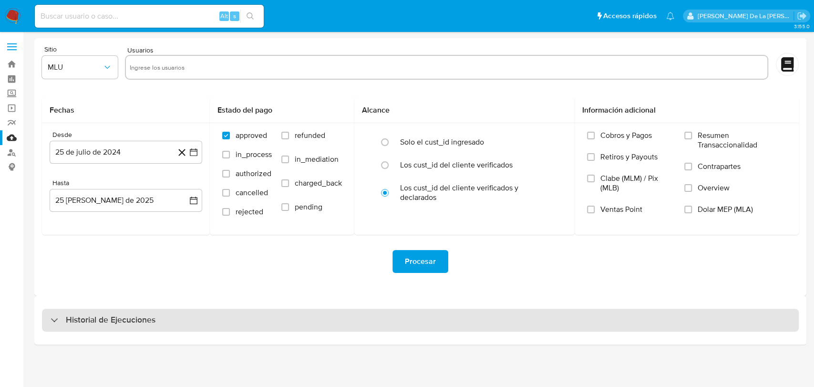
click at [101, 318] on h3 "Historial de Ejecuciones" at bounding box center [111, 319] width 90 height 11
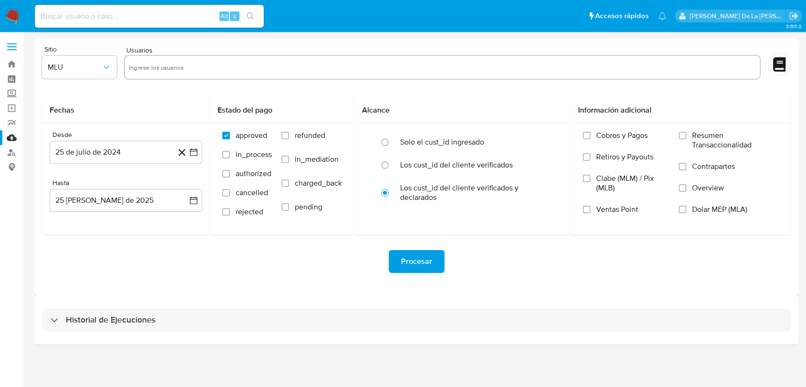
select select "10"
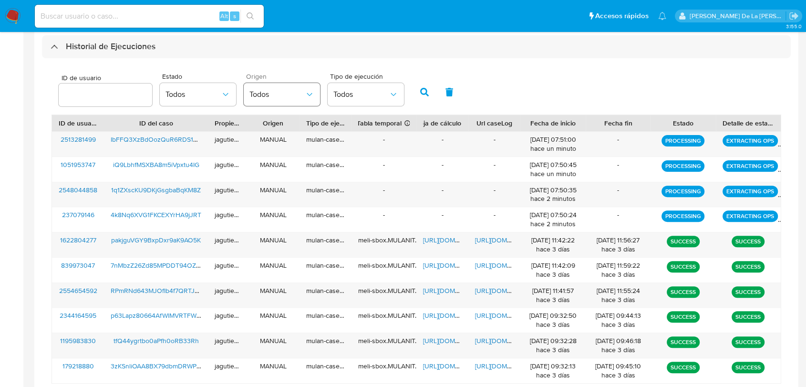
scroll to position [165, 0]
